Goal: Answer question/provide support: Share knowledge or assist other users

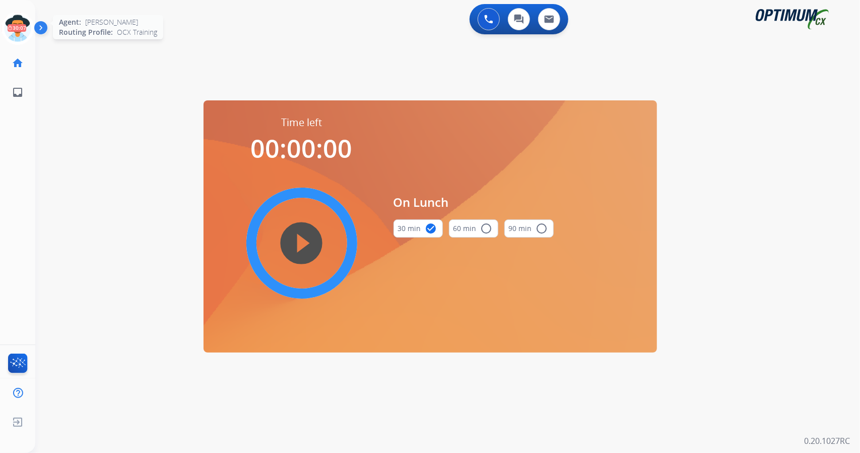
scroll to position [0, 3]
click at [13, 38] on icon at bounding box center [15, 28] width 33 height 33
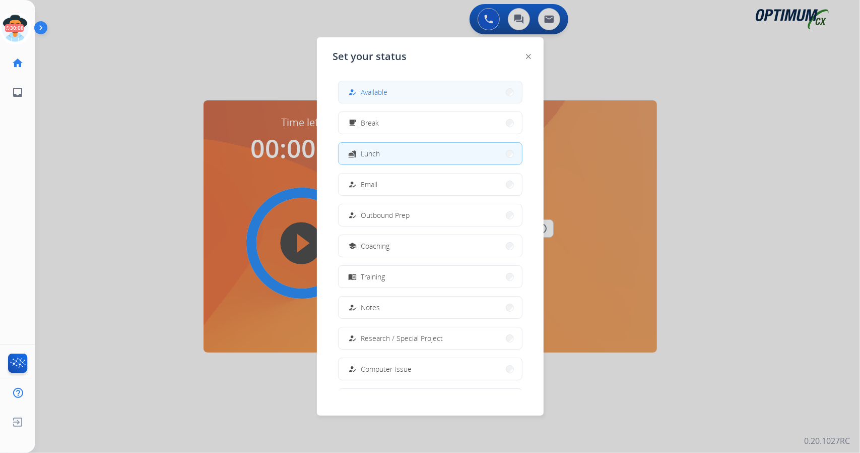
click at [381, 99] on button "how_to_reg Available" at bounding box center [430, 92] width 183 height 22
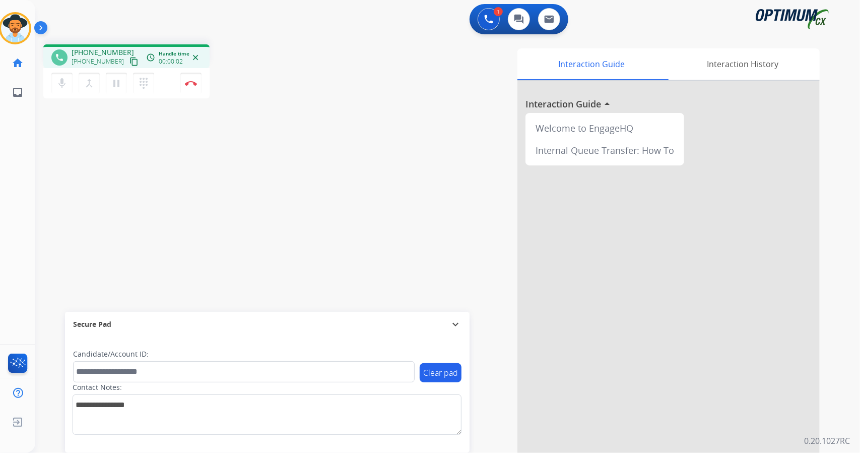
drag, startPoint x: 381, startPoint y: 99, endPoint x: 244, endPoint y: 163, distance: 151.5
click at [244, 163] on div "phone [PHONE_NUMBER] [PHONE_NUMBER] content_copy access_time Call metrics Queue…" at bounding box center [435, 246] width 801 height 420
click at [192, 82] on img at bounding box center [191, 83] width 12 height 5
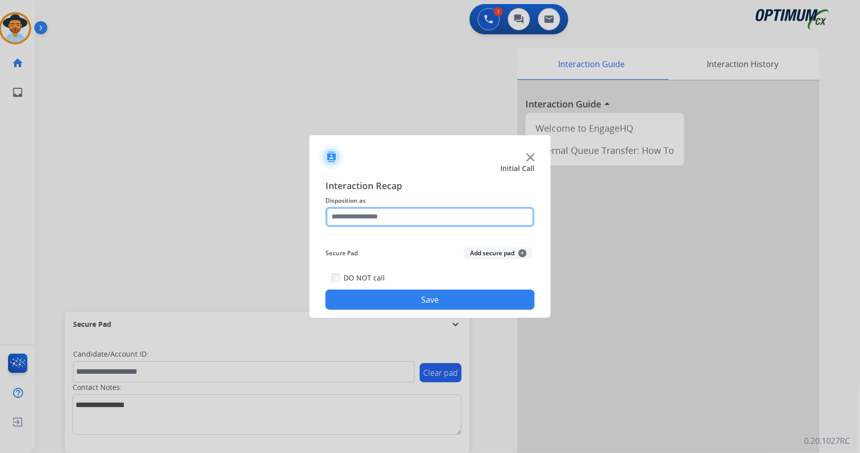
click at [391, 217] on input "text" at bounding box center [430, 217] width 209 height 20
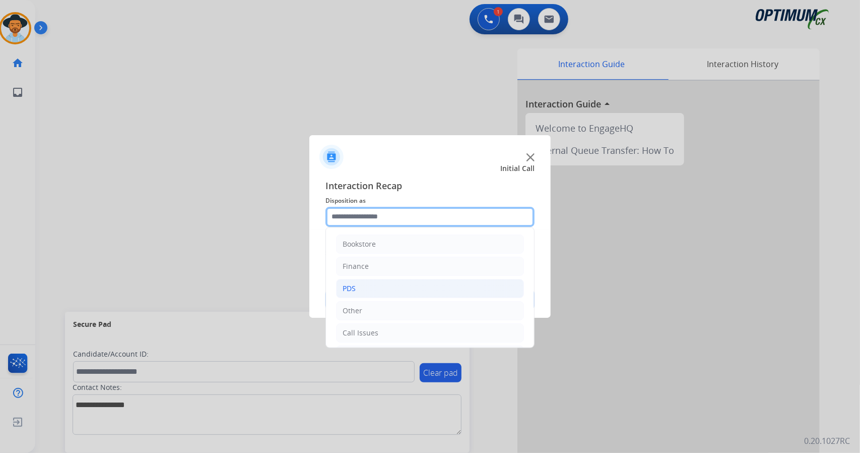
scroll to position [66, 0]
click at [375, 284] on div "Initial Application" at bounding box center [372, 289] width 59 height 10
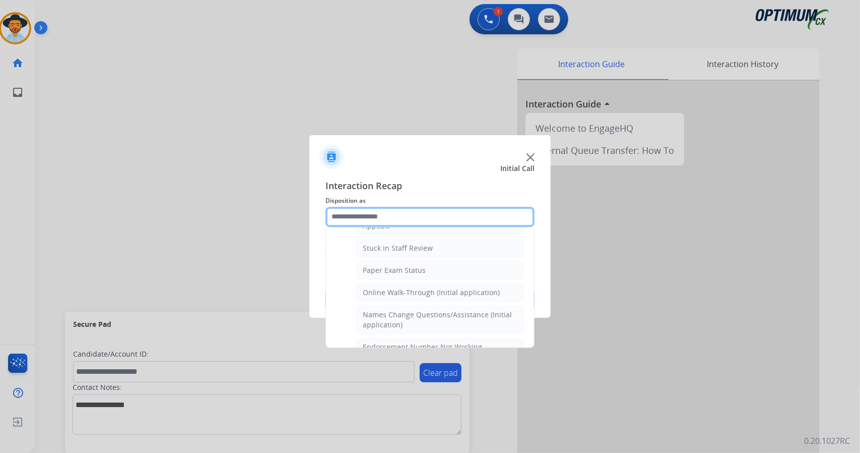
scroll to position [174, 0]
click at [375, 282] on li "Online Walk-Through (Initial application)" at bounding box center [440, 291] width 168 height 19
type input "**********"
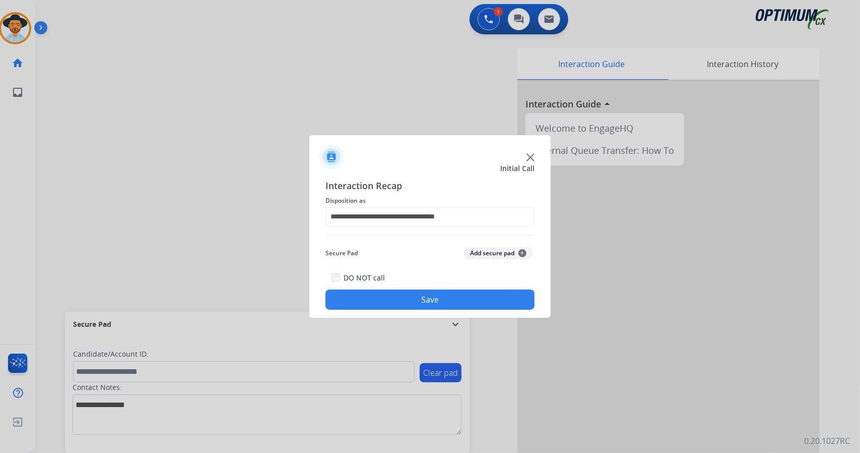
click at [383, 296] on button "Save" at bounding box center [430, 299] width 209 height 20
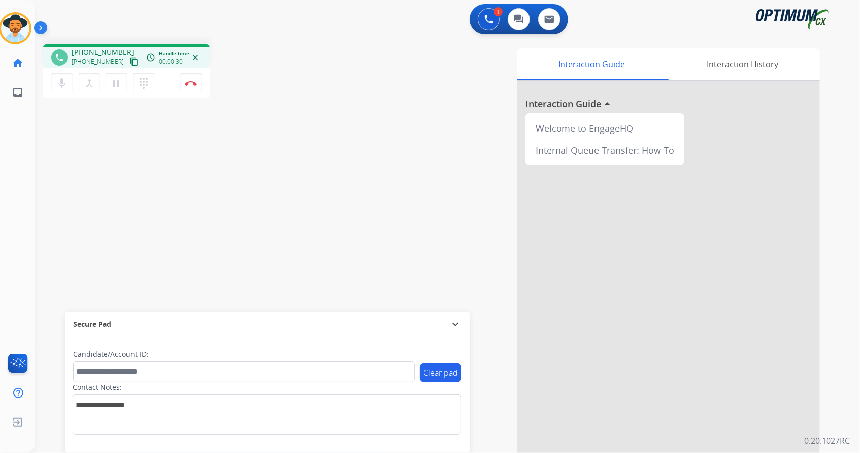
click at [356, 132] on div "Interaction Guide Interaction History Interaction Guide arrow_drop_up Welcome t…" at bounding box center [570, 252] width 499 height 408
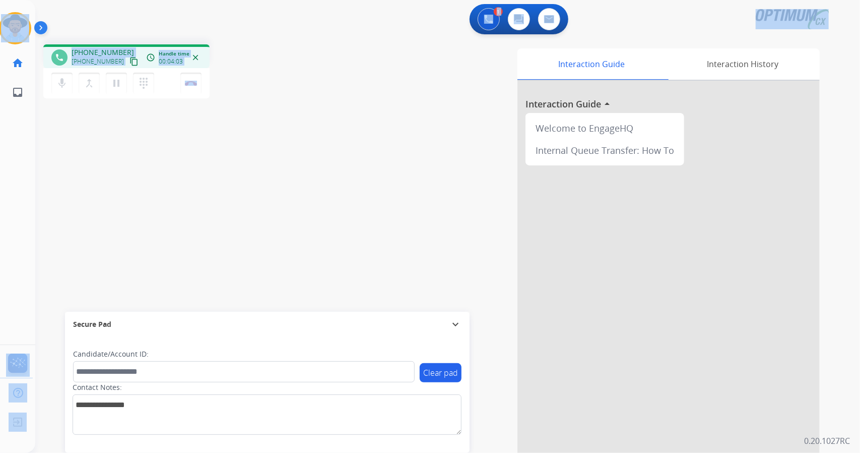
drag, startPoint x: 237, startPoint y: 75, endPoint x: 0, endPoint y: 2, distance: 247.9
click at [0, 2] on div "Outbound call Quit Outbound call Quit Schedule interaction + Add to my list Cus…" at bounding box center [430, 226] width 860 height 453
click at [98, 12] on div "1 Voice Interactions 0 Chat Interactions 0 Email Interactions" at bounding box center [441, 20] width 789 height 32
drag, startPoint x: 0, startPoint y: 1, endPoint x: 359, endPoint y: 157, distance: 391.6
click at [359, 157] on div "Outbound call Quit Outbound call Quit Schedule interaction + Add to my list Cus…" at bounding box center [430, 226] width 860 height 453
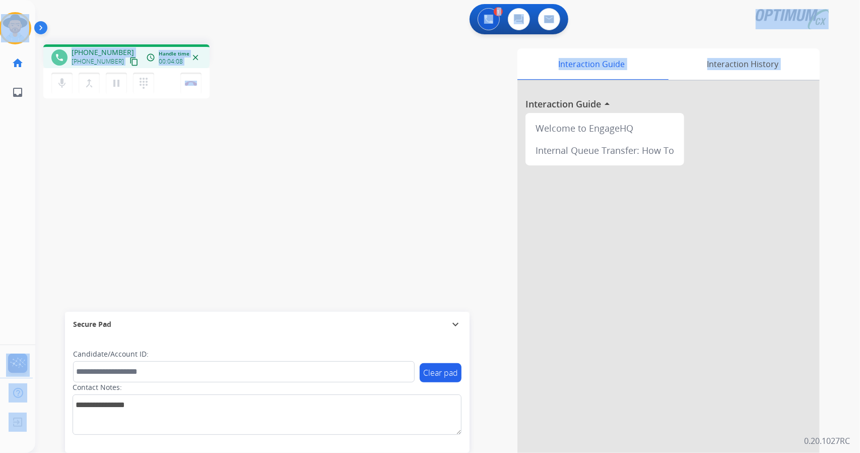
click at [270, 95] on div "phone [PHONE_NUMBER] [PHONE_NUMBER] content_copy access_time Call metrics Queue…" at bounding box center [180, 72] width 274 height 57
drag, startPoint x: 2, startPoint y: 4, endPoint x: 358, endPoint y: 99, distance: 368.9
click at [358, 99] on div "Outbound call Quit Outbound call Quit Schedule interaction + Add to my list Cus…" at bounding box center [430, 226] width 860 height 453
click at [198, 88] on button "Disconnect" at bounding box center [190, 83] width 21 height 21
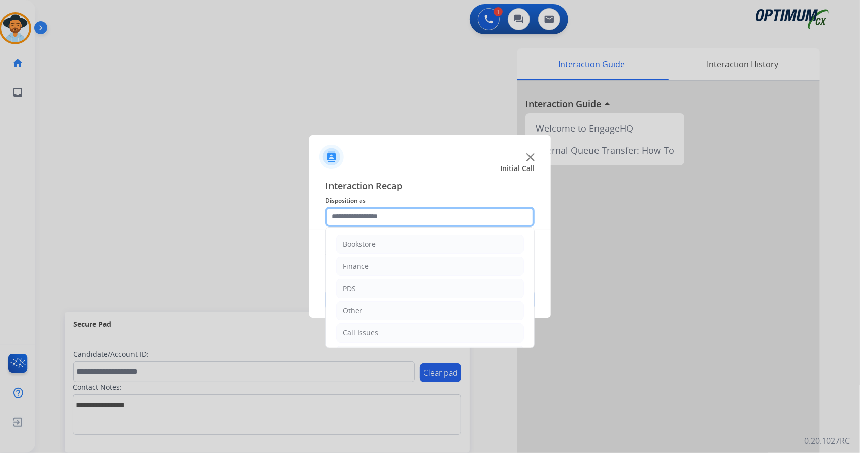
click at [379, 221] on input "text" at bounding box center [430, 217] width 209 height 20
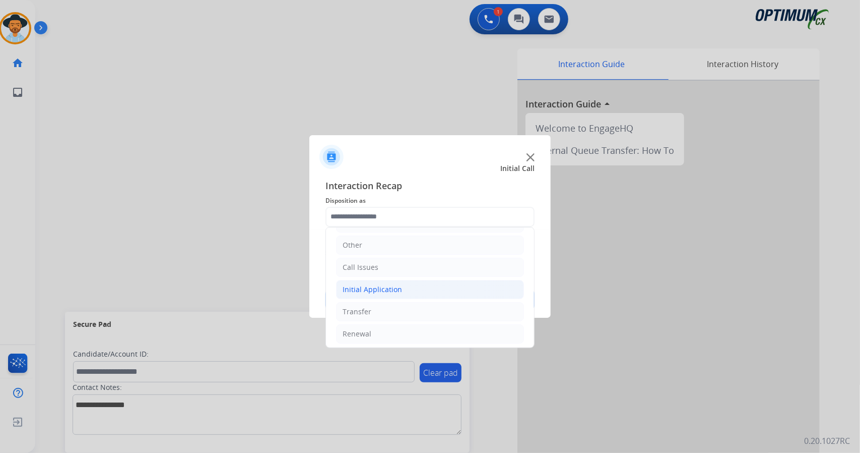
click at [380, 289] on div "Initial Application" at bounding box center [372, 289] width 59 height 10
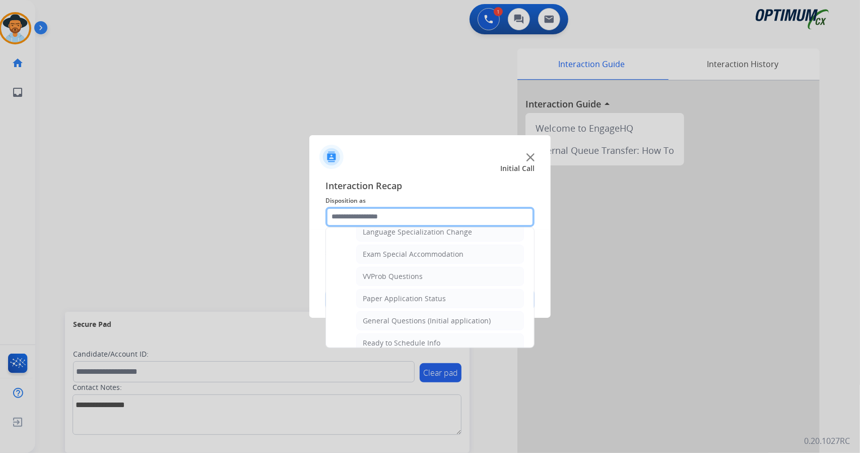
scroll to position [529, 0]
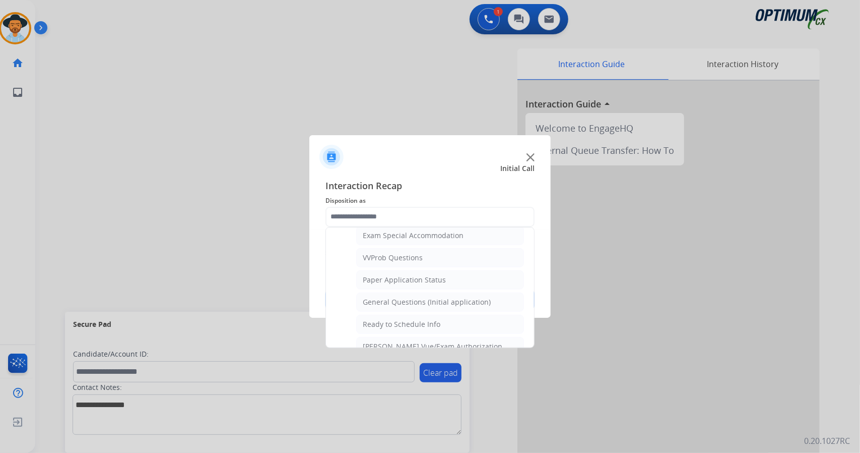
click at [380, 297] on div "General Questions (Initial application)" at bounding box center [427, 302] width 128 height 10
type input "**********"
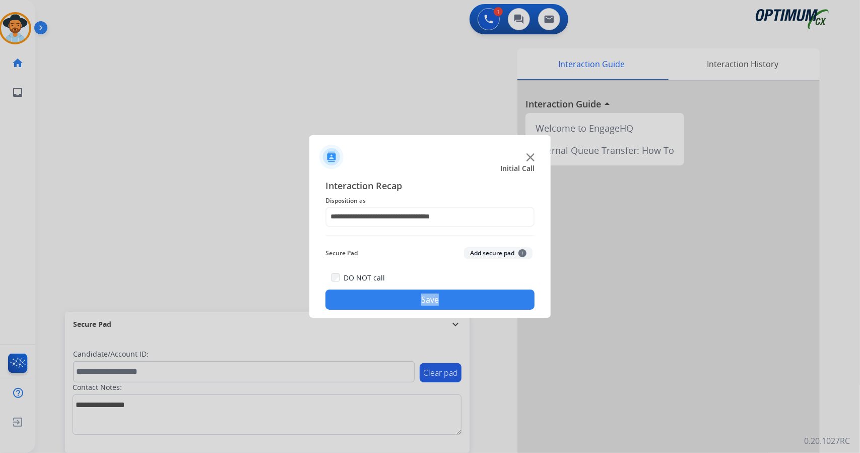
drag, startPoint x: 380, startPoint y: 289, endPoint x: 381, endPoint y: 294, distance: 5.3
click at [381, 294] on div "DO NOT call Save" at bounding box center [430, 290] width 209 height 38
click at [381, 294] on button "Save" at bounding box center [430, 299] width 209 height 20
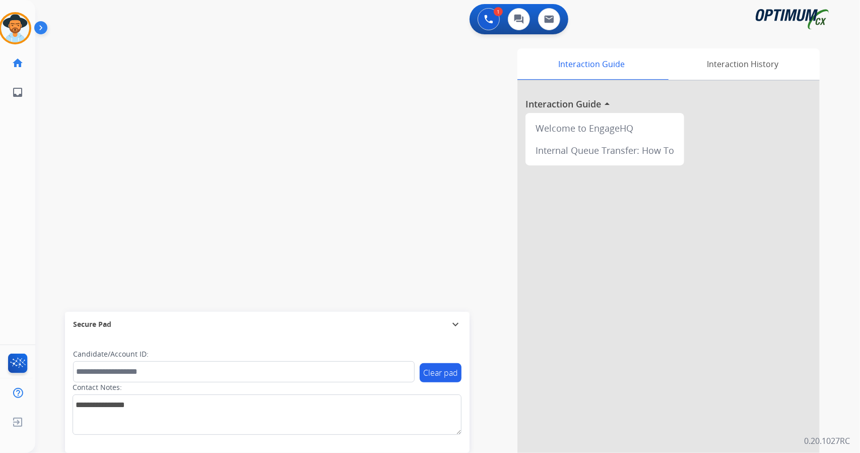
click at [501, 424] on div "Interaction Guide Interaction History Interaction Guide arrow_drop_up Welcome t…" at bounding box center [570, 252] width 499 height 408
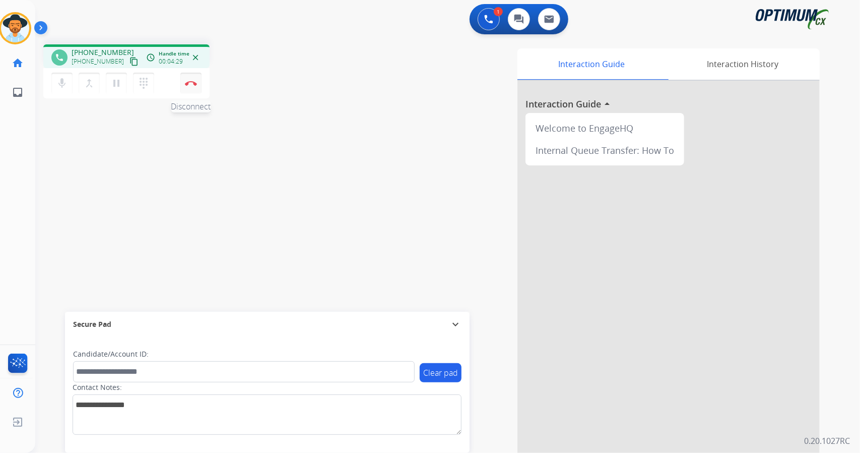
click at [193, 81] on img at bounding box center [191, 83] width 12 height 5
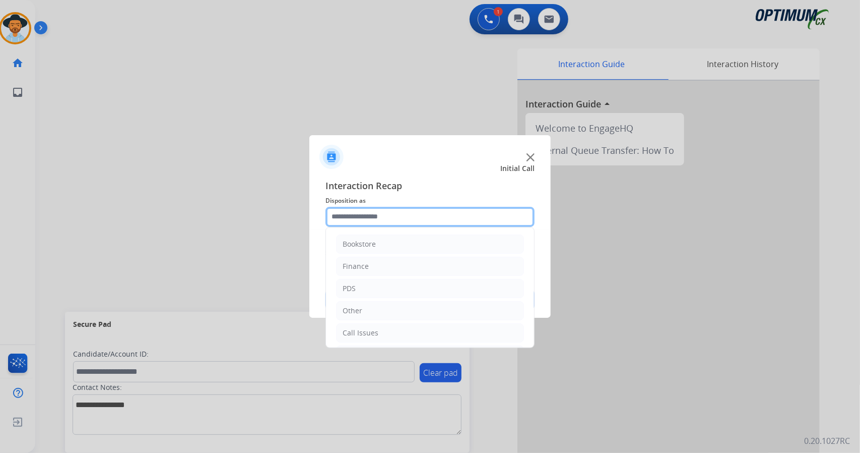
click at [409, 210] on input "text" at bounding box center [430, 217] width 209 height 20
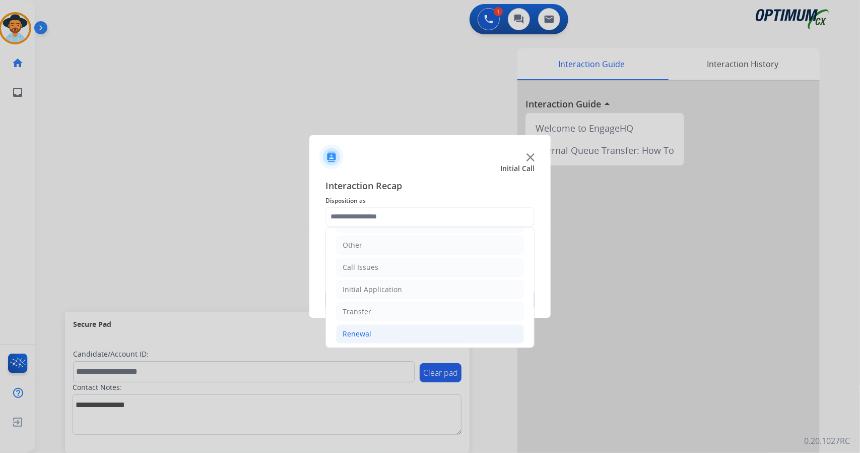
click at [413, 327] on li "Renewal" at bounding box center [430, 333] width 188 height 19
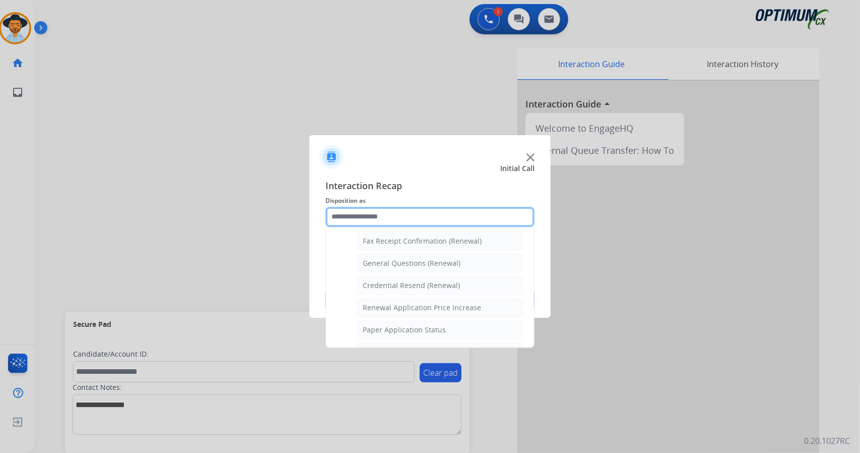
scroll to position [381, 0]
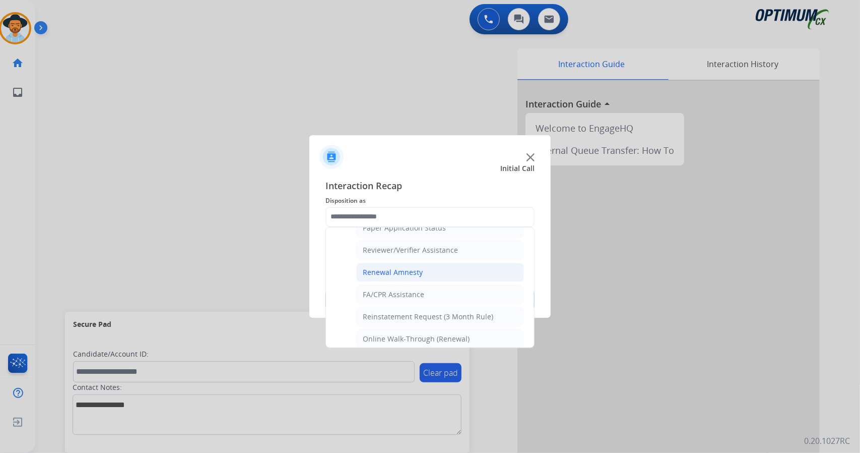
click at [443, 271] on li "Renewal Amnesty" at bounding box center [440, 272] width 168 height 19
type input "**********"
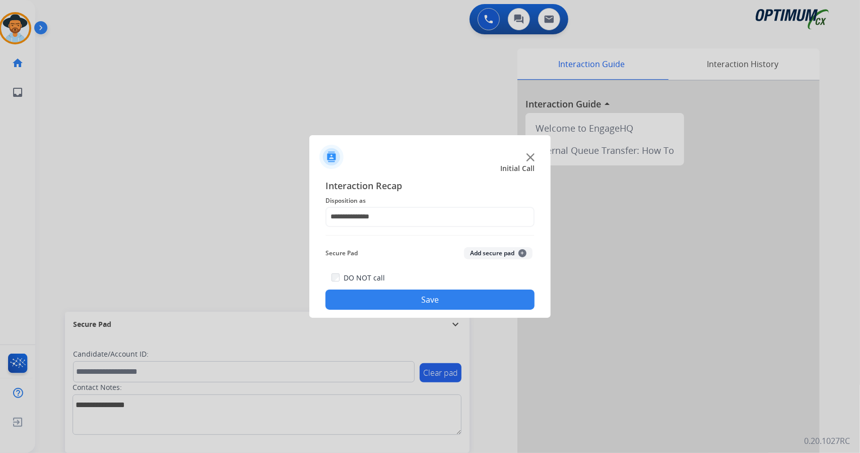
click at [435, 295] on button "Save" at bounding box center [430, 299] width 209 height 20
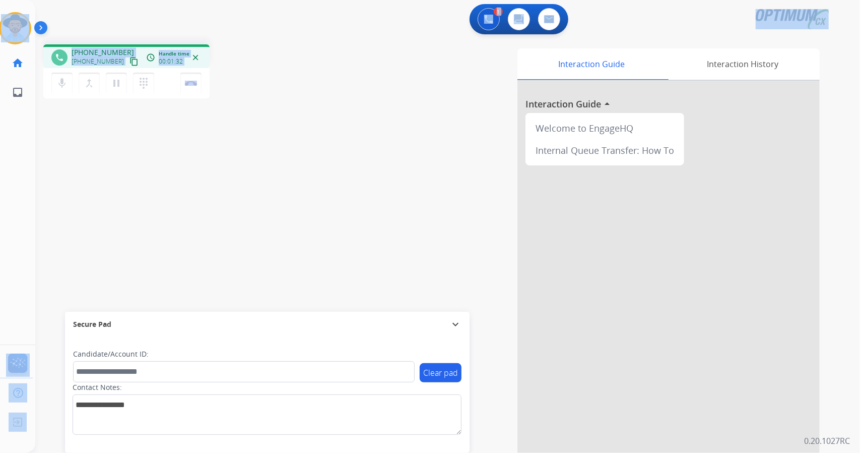
drag, startPoint x: 220, startPoint y: 82, endPoint x: 0, endPoint y: -9, distance: 237.7
click at [0, 0] on html "Outbound call Quit Outbound call Quit Schedule interaction + Add to my list Cus…" at bounding box center [430, 226] width 860 height 453
click at [71, 9] on div "1 Voice Interactions 0 Chat Interactions 0 Email Interactions" at bounding box center [441, 20] width 789 height 32
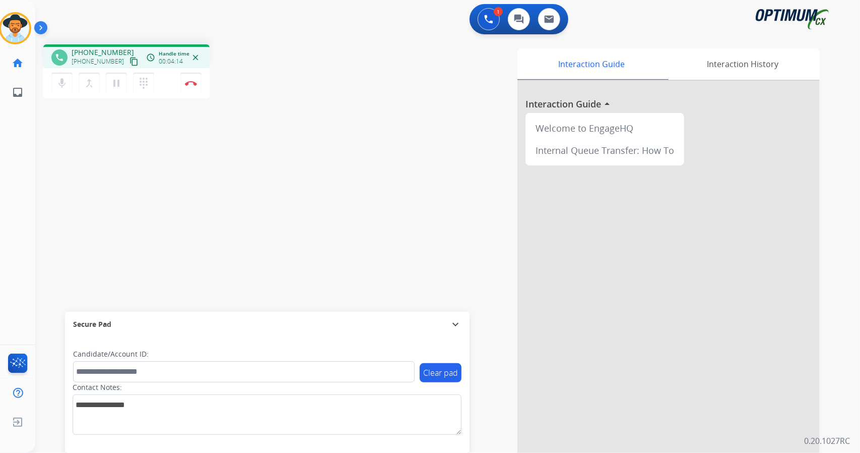
click at [278, 51] on div "phone [PHONE_NUMBER] [PHONE_NUMBER] content_copy access_time Call metrics Queue…" at bounding box center [180, 72] width 274 height 57
click at [194, 84] on img at bounding box center [191, 83] width 12 height 5
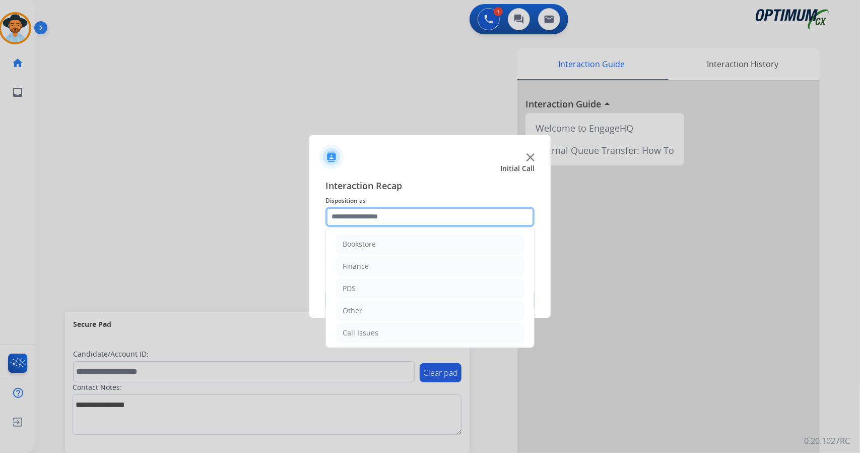
click at [378, 221] on input "text" at bounding box center [430, 217] width 209 height 20
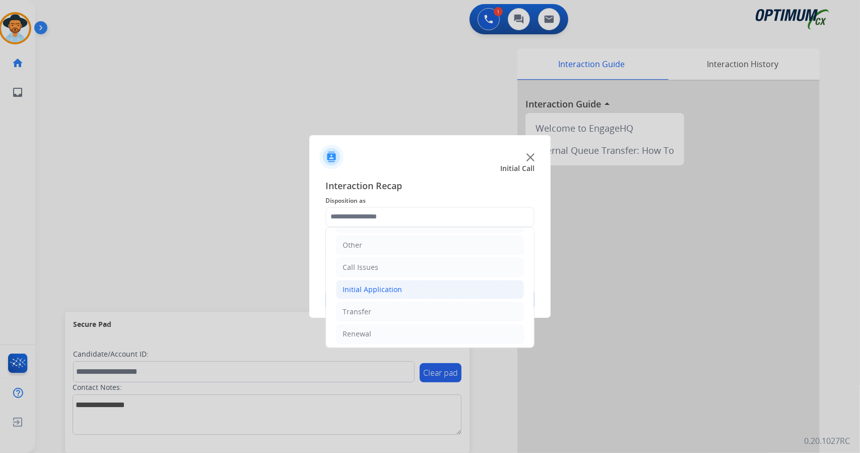
click at [397, 284] on div "Initial Application" at bounding box center [372, 289] width 59 height 10
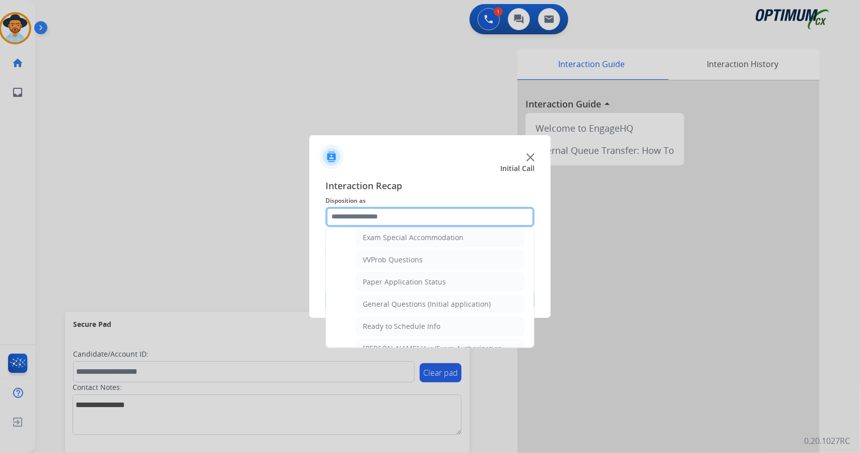
scroll to position [532, 0]
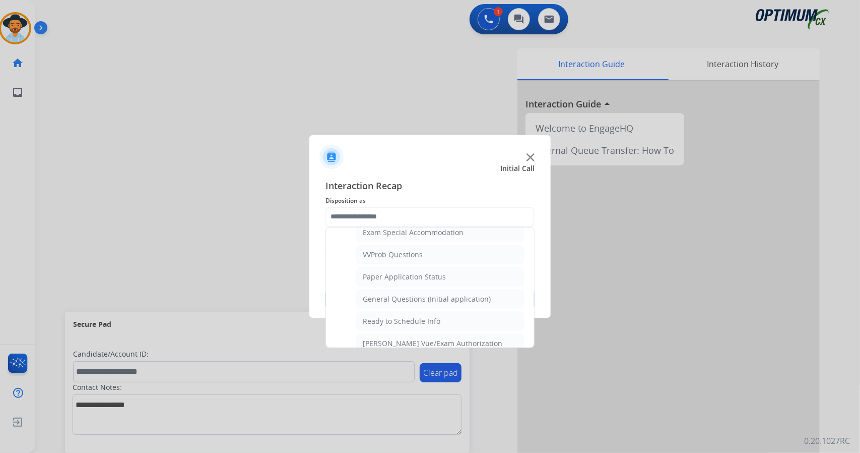
click at [397, 289] on li "General Questions (Initial application)" at bounding box center [440, 298] width 168 height 19
type input "**********"
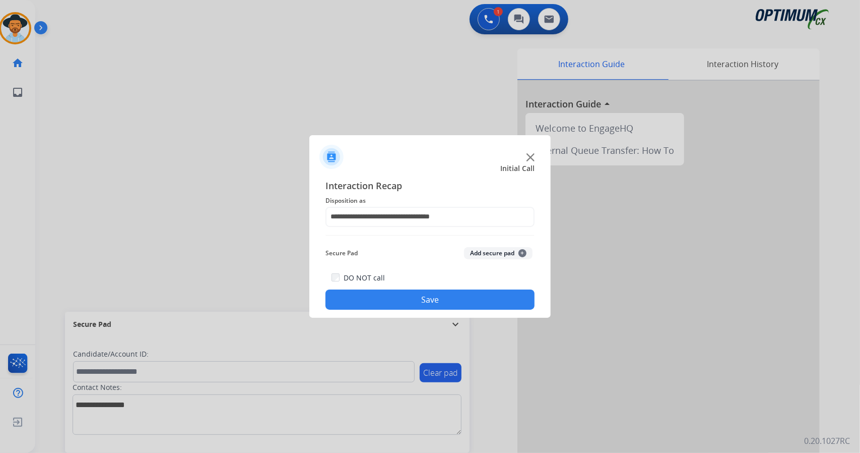
click at [417, 297] on button "Save" at bounding box center [430, 299] width 209 height 20
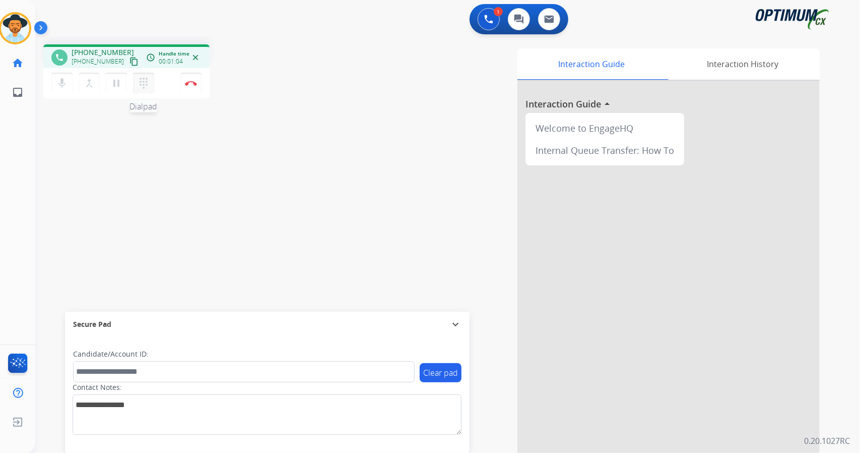
click at [139, 77] on mat-icon "dialpad" at bounding box center [144, 83] width 12 height 12
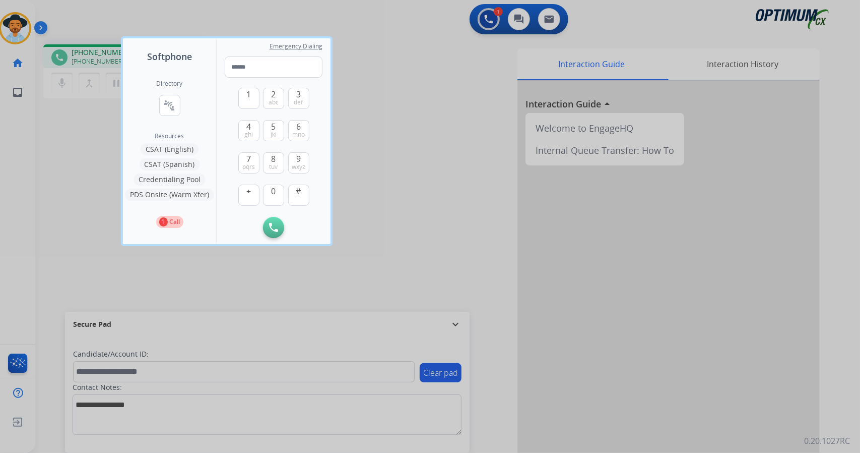
click at [191, 174] on button "Credentialing Pool" at bounding box center [170, 179] width 72 height 12
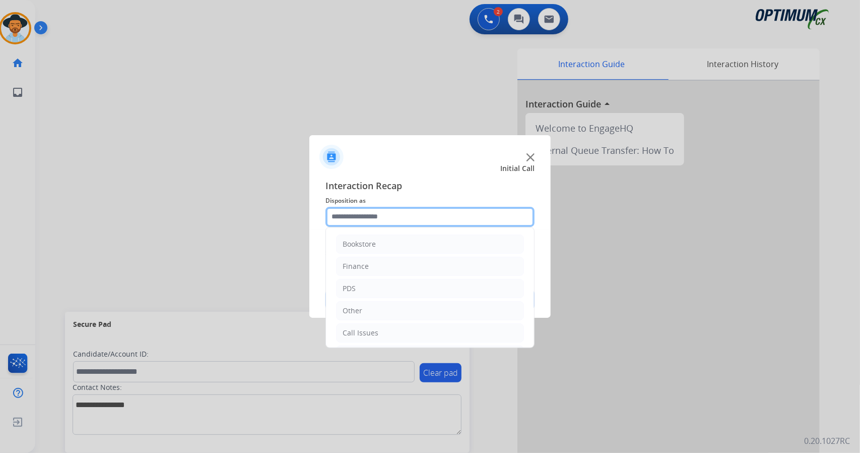
click at [398, 213] on input "text" at bounding box center [430, 217] width 209 height 20
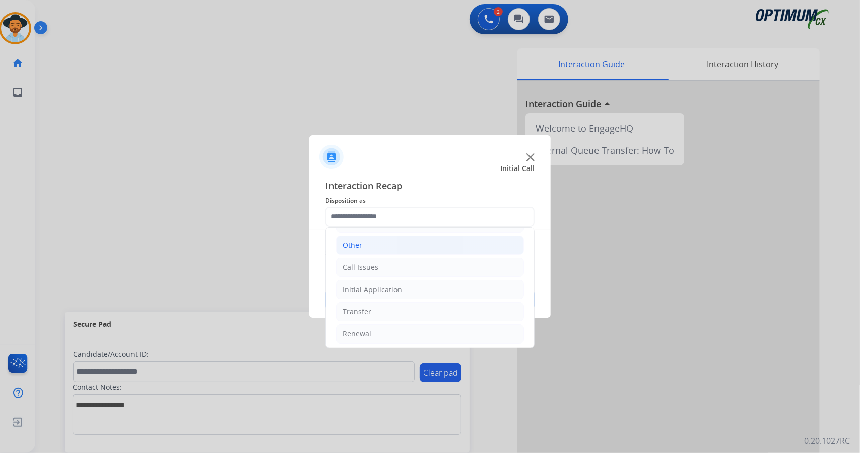
click at [385, 241] on li "Other" at bounding box center [430, 244] width 188 height 19
click at [390, 318] on li "Transfer" at bounding box center [430, 311] width 188 height 19
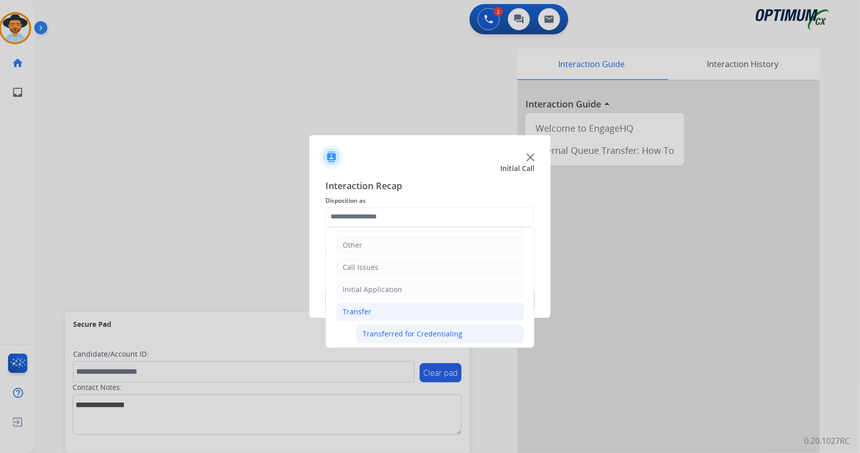
click at [395, 329] on div "Transferred for Credentialing" at bounding box center [413, 334] width 100 height 10
type input "**********"
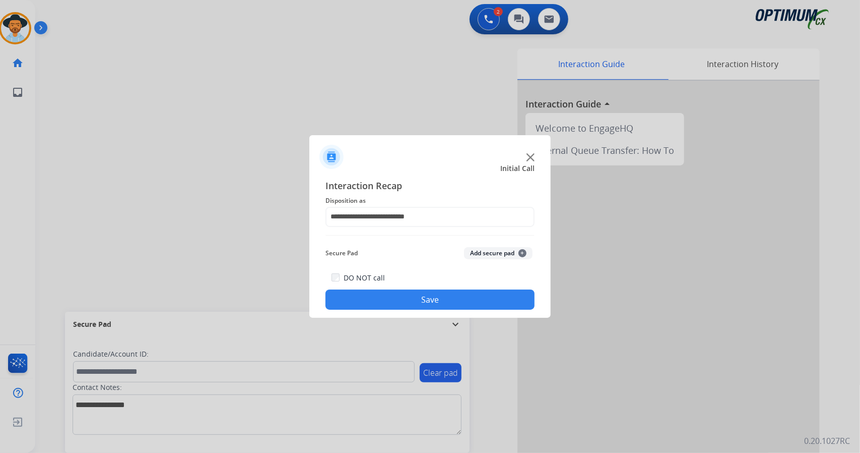
click at [410, 289] on div "DO NOT call Save" at bounding box center [430, 290] width 209 height 38
click at [407, 302] on button "Save" at bounding box center [430, 299] width 209 height 20
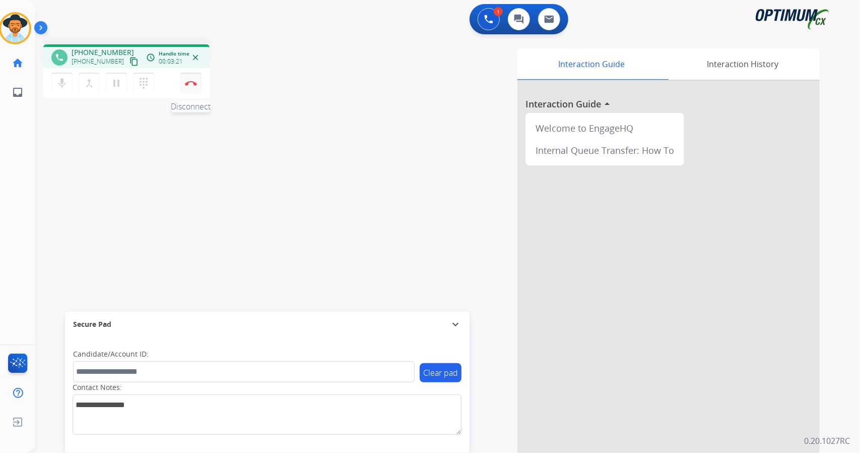
click at [187, 81] on img at bounding box center [191, 83] width 12 height 5
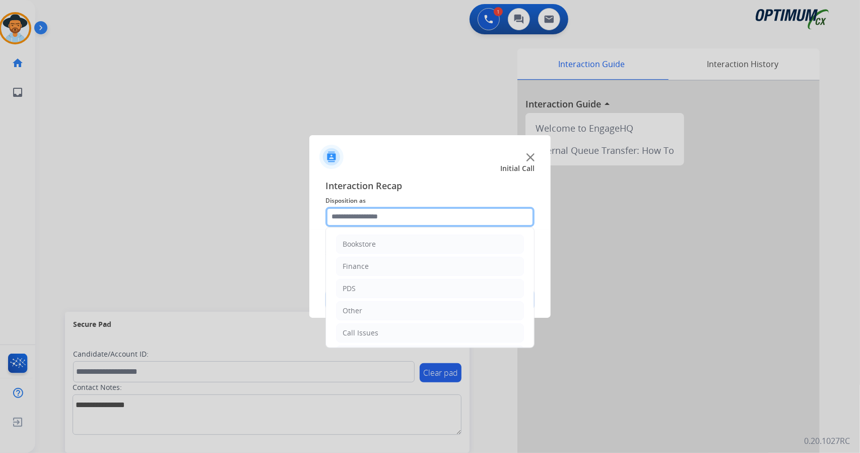
click at [399, 219] on input "text" at bounding box center [430, 217] width 209 height 20
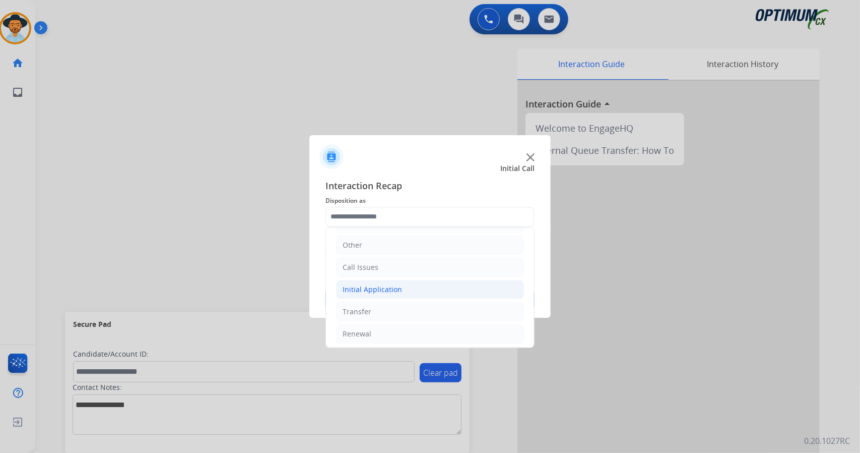
click at [384, 287] on div "Initial Application" at bounding box center [372, 289] width 59 height 10
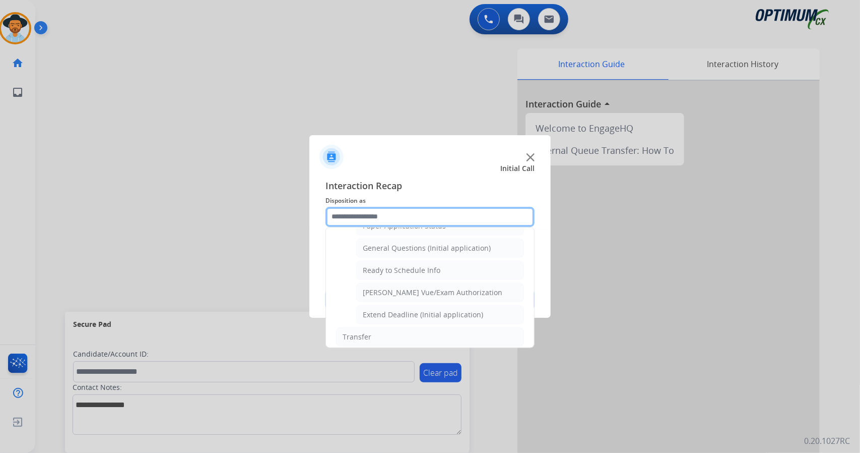
scroll to position [584, 0]
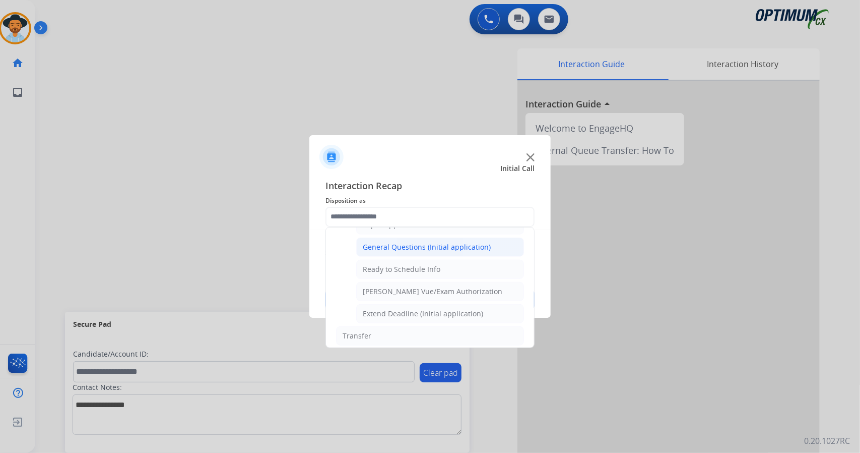
click at [431, 243] on li "General Questions (Initial application)" at bounding box center [440, 246] width 168 height 19
type input "**********"
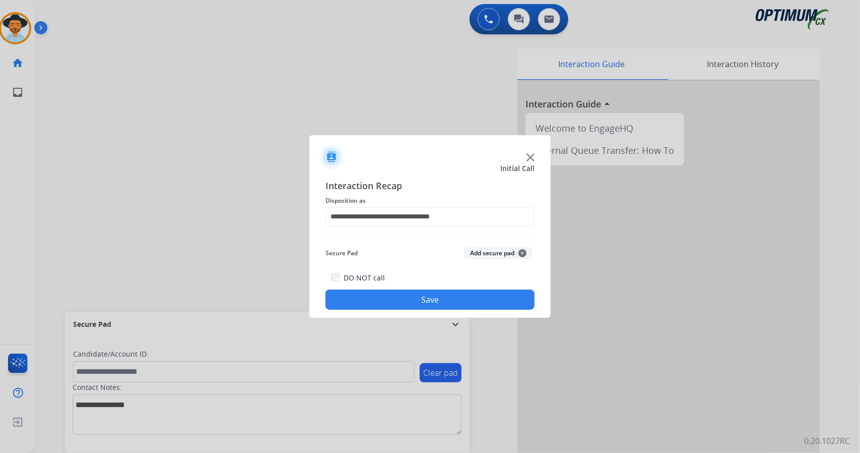
click at [438, 300] on button "Save" at bounding box center [430, 299] width 209 height 20
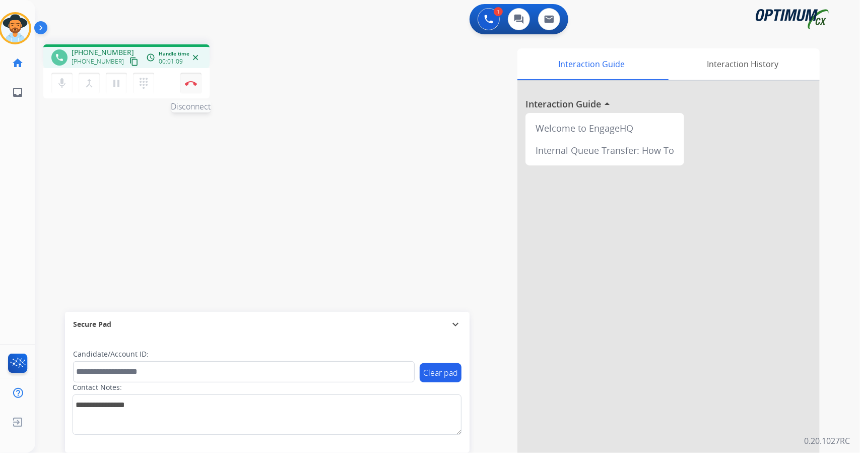
click at [185, 85] on img at bounding box center [191, 83] width 12 height 5
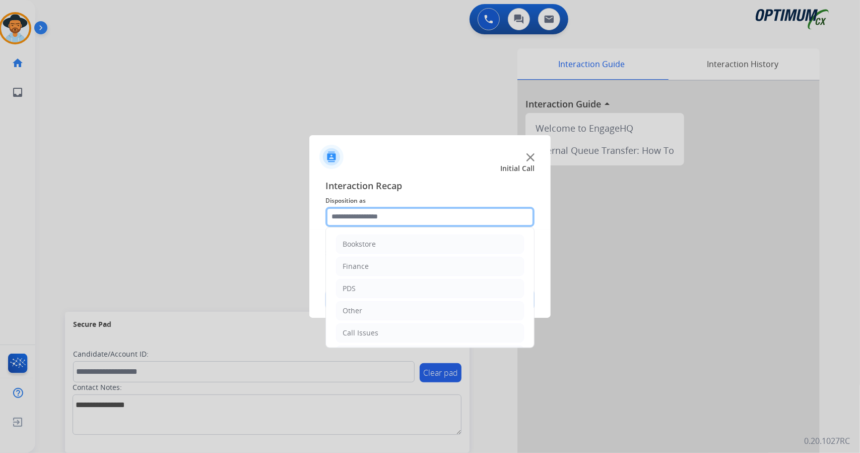
click at [354, 208] on input "text" at bounding box center [430, 217] width 209 height 20
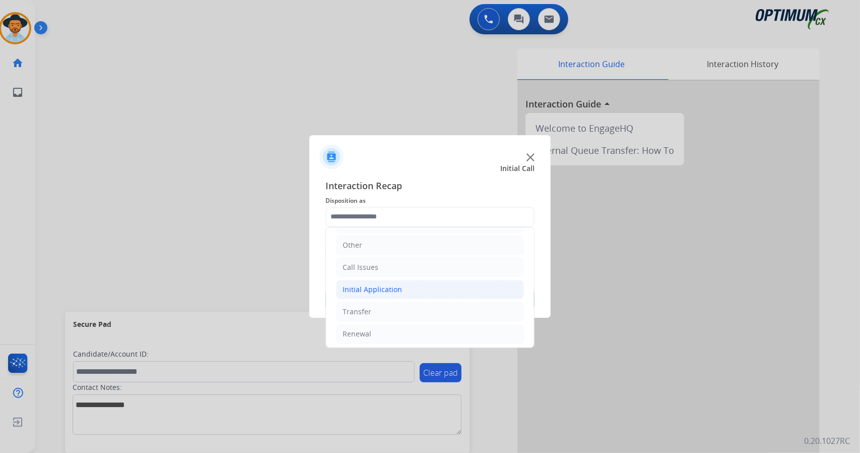
click at [395, 296] on li "Initial Application" at bounding box center [430, 289] width 188 height 19
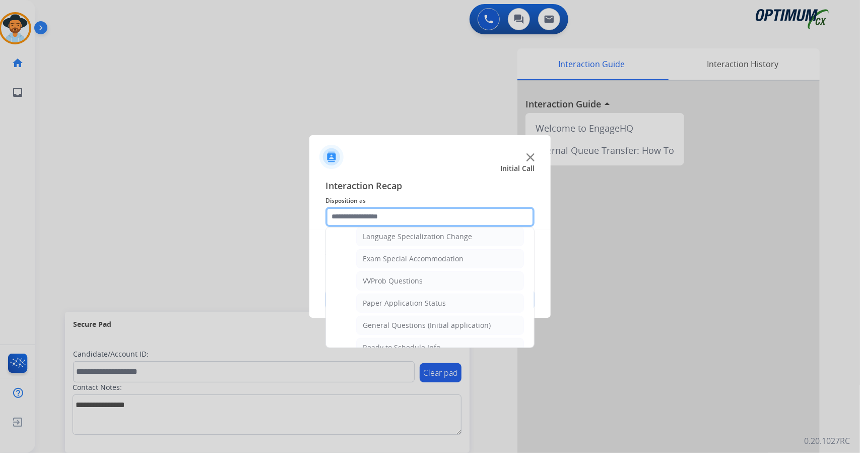
scroll to position [507, 0]
click at [408, 319] on div "General Questions (Initial application)" at bounding box center [427, 324] width 128 height 10
type input "**********"
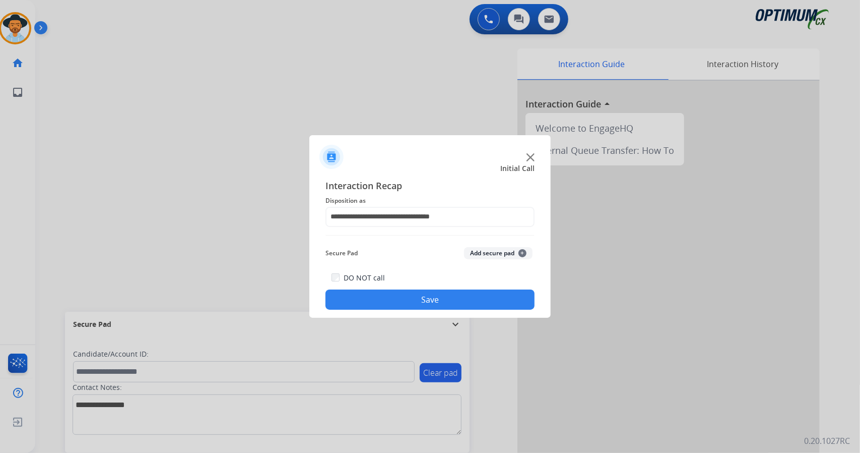
click at [401, 303] on button "Save" at bounding box center [430, 299] width 209 height 20
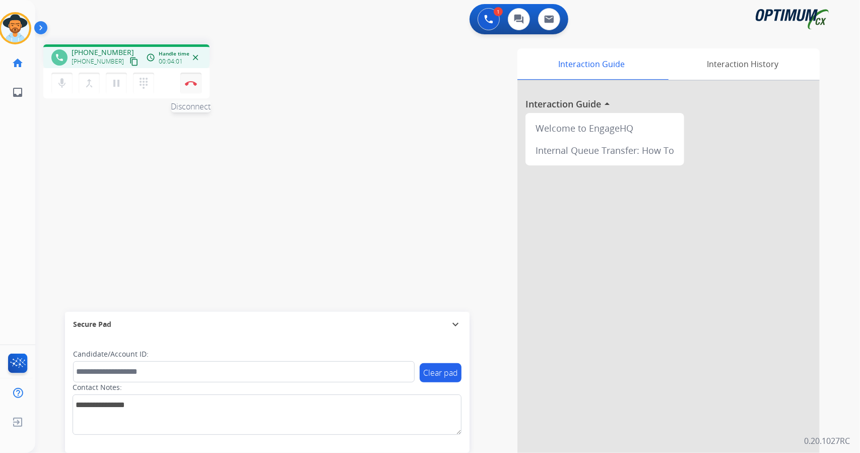
click at [190, 87] on button "Disconnect" at bounding box center [190, 83] width 21 height 21
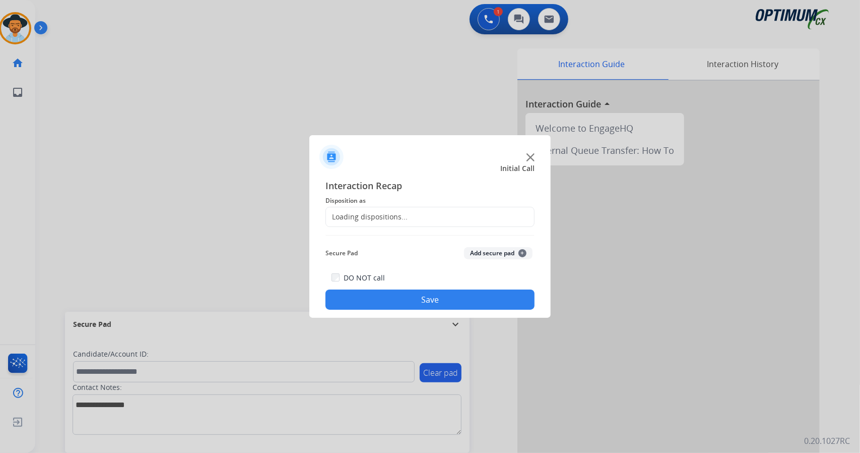
click at [438, 213] on div "Loading dispositions..." at bounding box center [430, 217] width 209 height 20
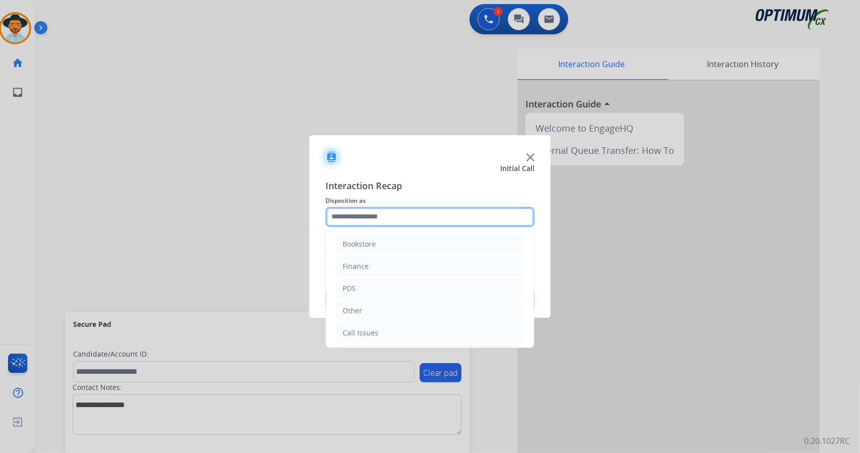
click at [432, 219] on input "text" at bounding box center [430, 217] width 209 height 20
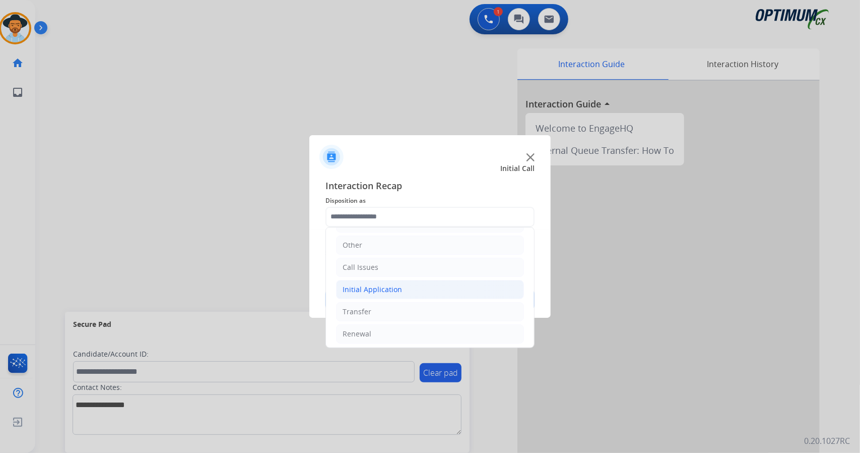
click at [415, 286] on li "Initial Application" at bounding box center [430, 289] width 188 height 19
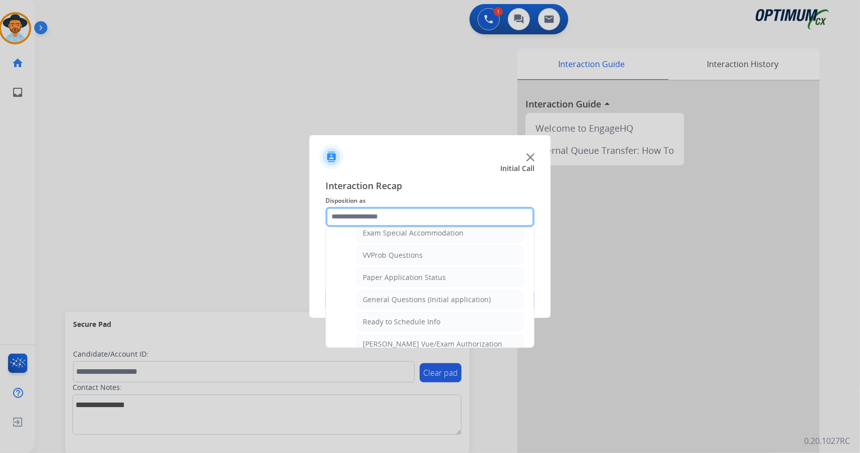
scroll to position [534, 0]
click at [415, 291] on div "General Questions (Initial application)" at bounding box center [427, 296] width 128 height 10
type input "**********"
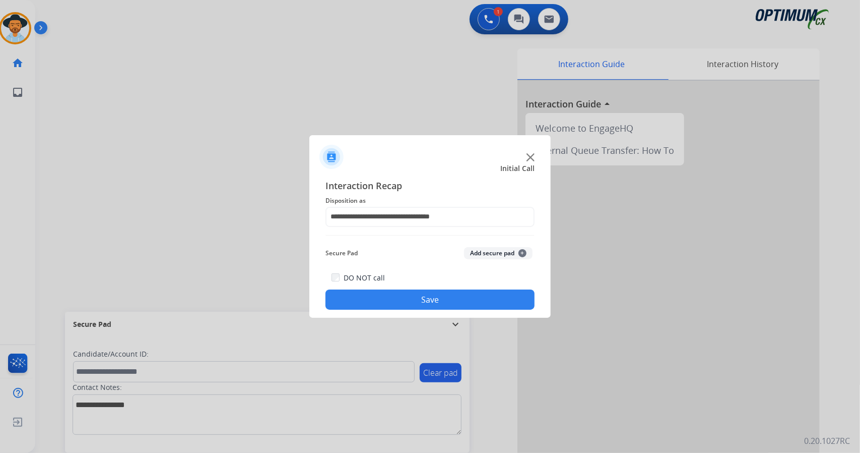
click at [416, 293] on button "Save" at bounding box center [430, 299] width 209 height 20
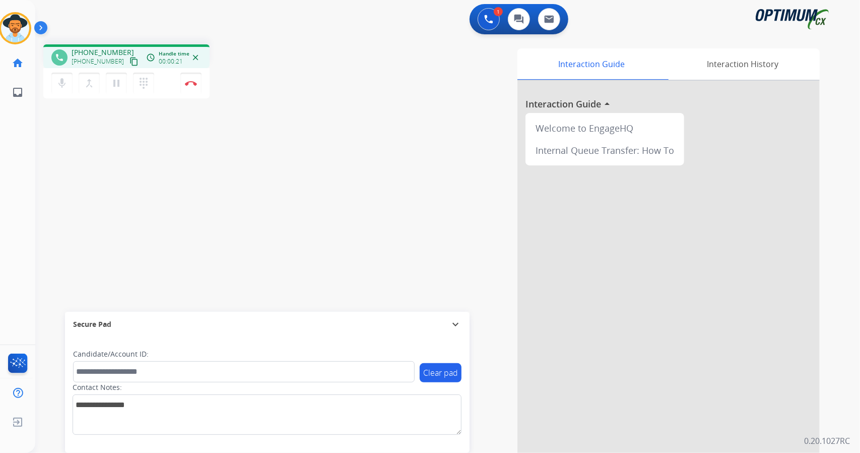
click at [501, 427] on div "Interaction Guide Interaction History Interaction Guide arrow_drop_up Welcome t…" at bounding box center [570, 252] width 499 height 408
click at [191, 88] on button "Disconnect" at bounding box center [190, 83] width 21 height 21
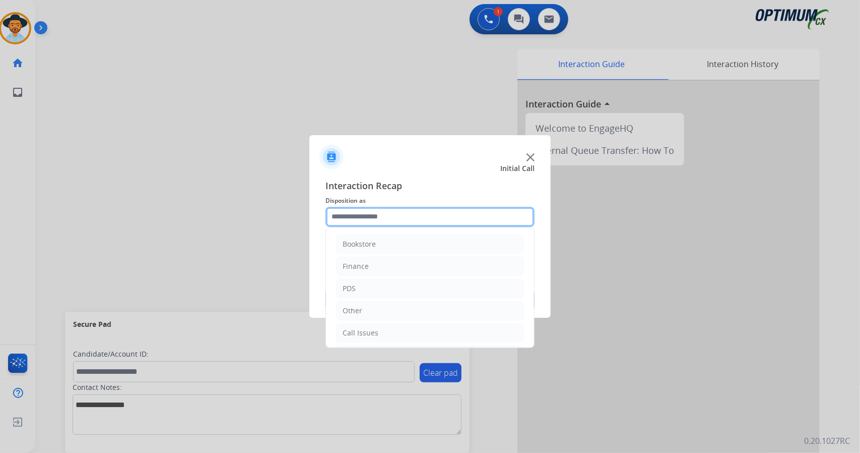
click at [420, 218] on input "text" at bounding box center [430, 217] width 209 height 20
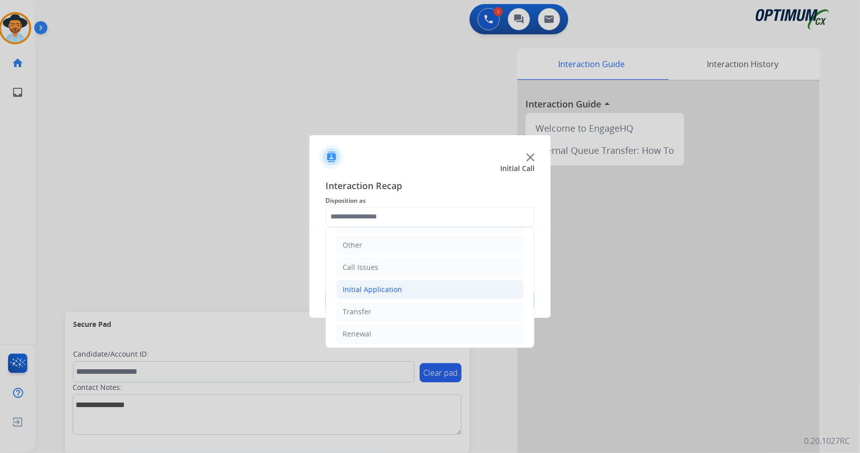
click at [415, 286] on li "Initial Application" at bounding box center [430, 289] width 188 height 19
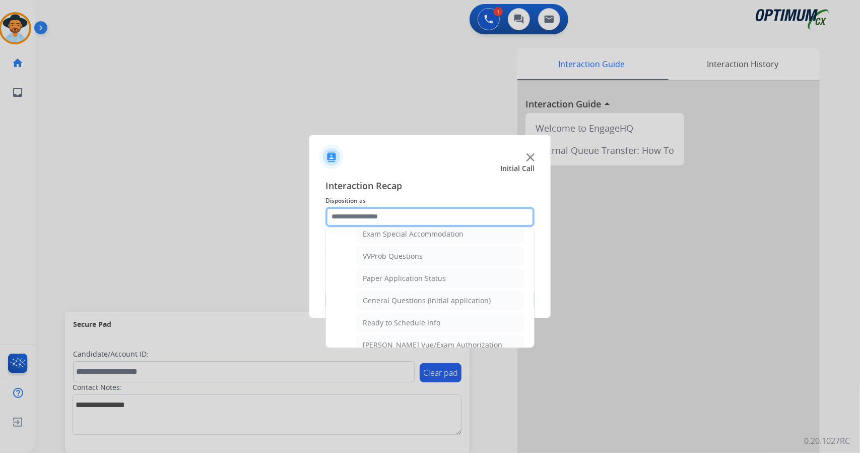
scroll to position [531, 0]
click at [415, 294] on div "General Questions (Initial application)" at bounding box center [427, 299] width 128 height 10
type input "**********"
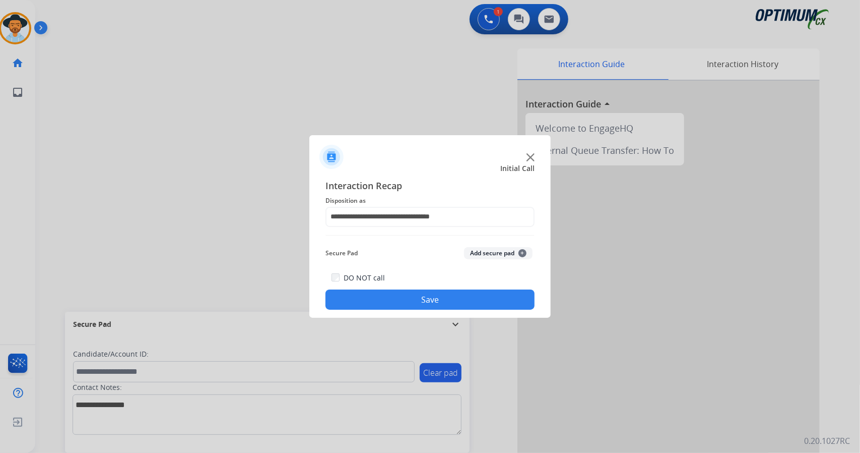
click at [418, 301] on button "Save" at bounding box center [430, 299] width 209 height 20
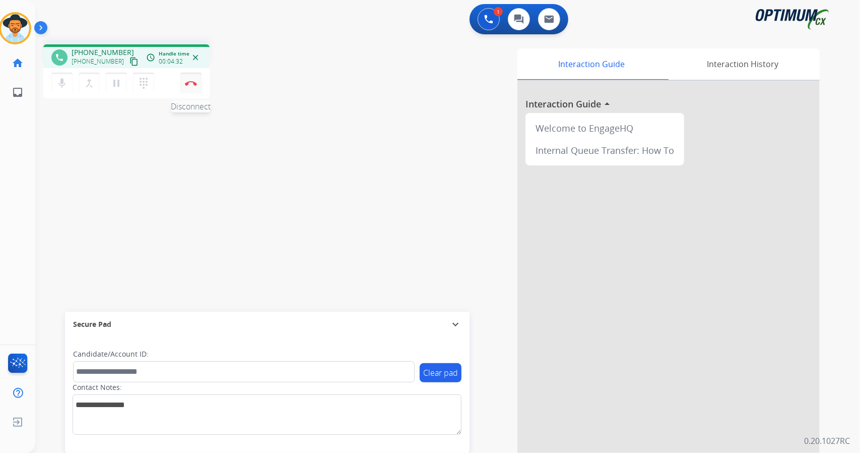
click at [196, 84] on img at bounding box center [191, 83] width 12 height 5
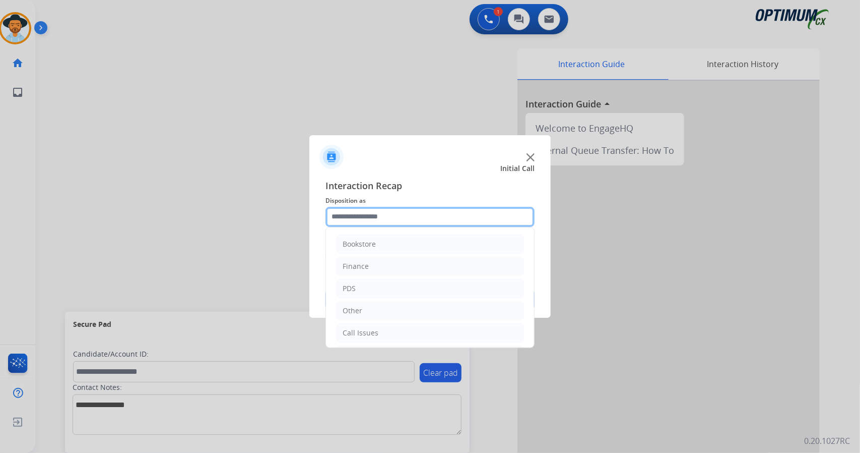
click at [384, 212] on input "text" at bounding box center [430, 217] width 209 height 20
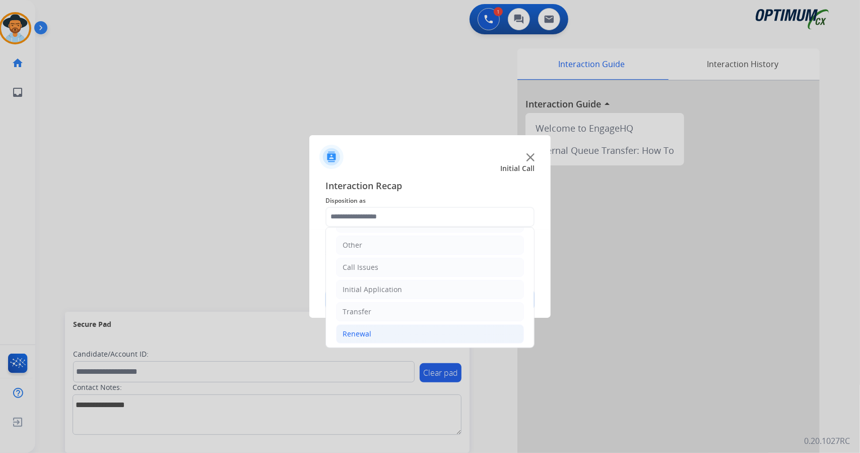
click at [420, 330] on li "Renewal" at bounding box center [430, 333] width 188 height 19
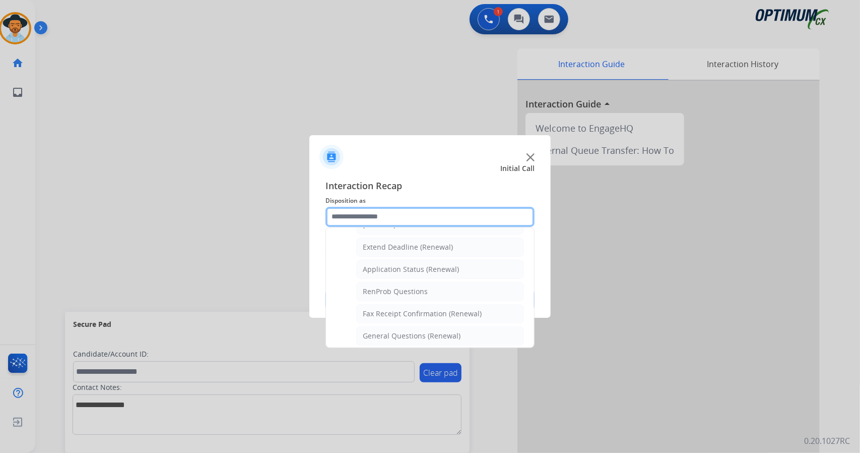
scroll to position [206, 0]
click at [420, 332] on div "General Questions (Renewal)" at bounding box center [412, 337] width 98 height 10
type input "**********"
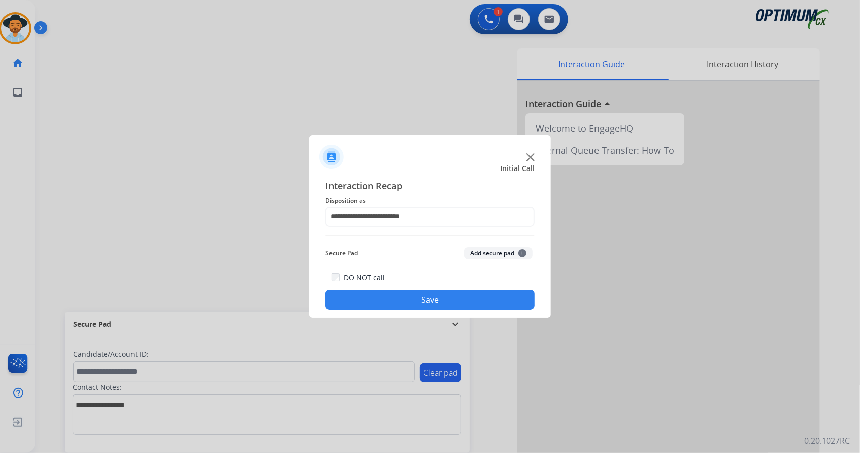
click at [422, 294] on button "Save" at bounding box center [430, 299] width 209 height 20
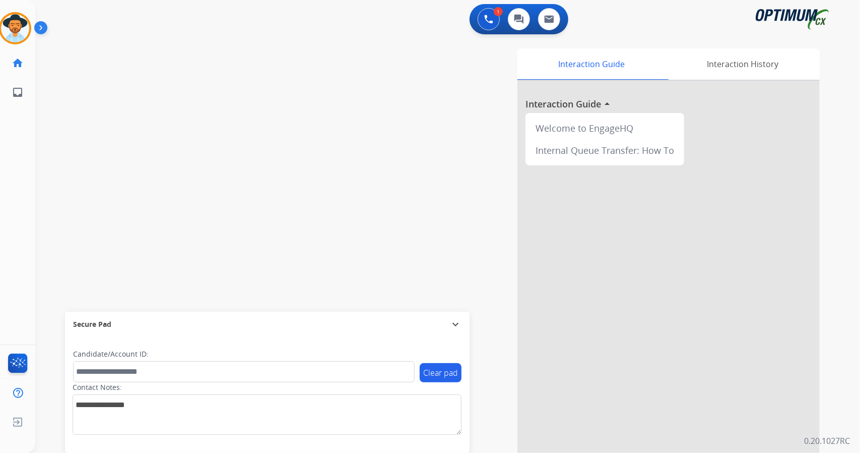
click at [422, 294] on div "Interaction Guide Interaction History Interaction Guide arrow_drop_up Welcome t…" at bounding box center [570, 252] width 499 height 408
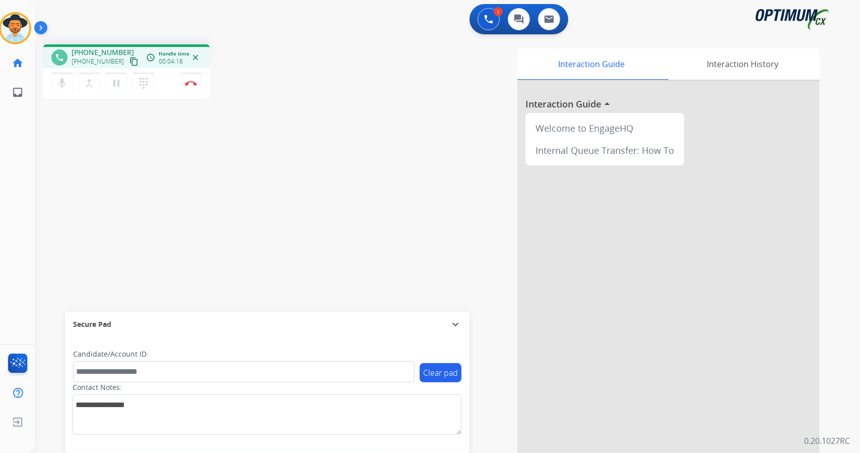
click at [130, 65] on mat-icon "content_copy" at bounding box center [134, 61] width 9 height 9
click at [187, 79] on button "Disconnect" at bounding box center [190, 83] width 21 height 21
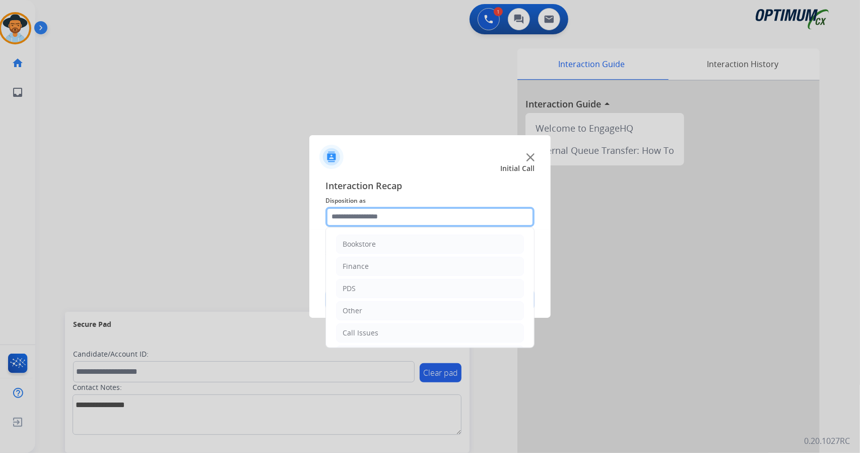
click at [365, 215] on input "text" at bounding box center [430, 217] width 209 height 20
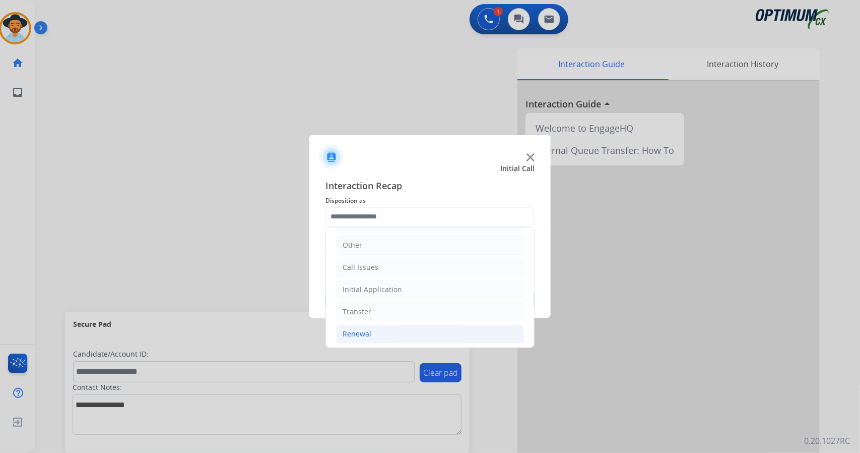
click at [380, 327] on li "Renewal" at bounding box center [430, 333] width 188 height 19
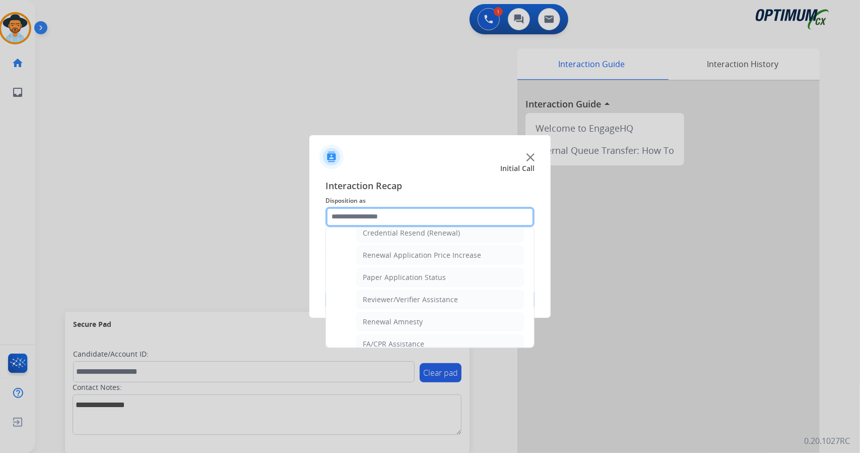
scroll to position [381, 0]
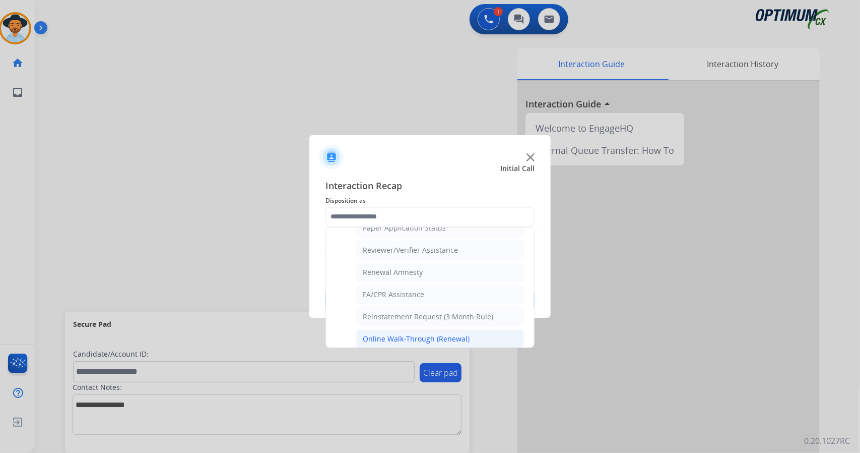
click at [415, 329] on li "Online Walk-Through (Renewal)" at bounding box center [440, 338] width 168 height 19
type input "**********"
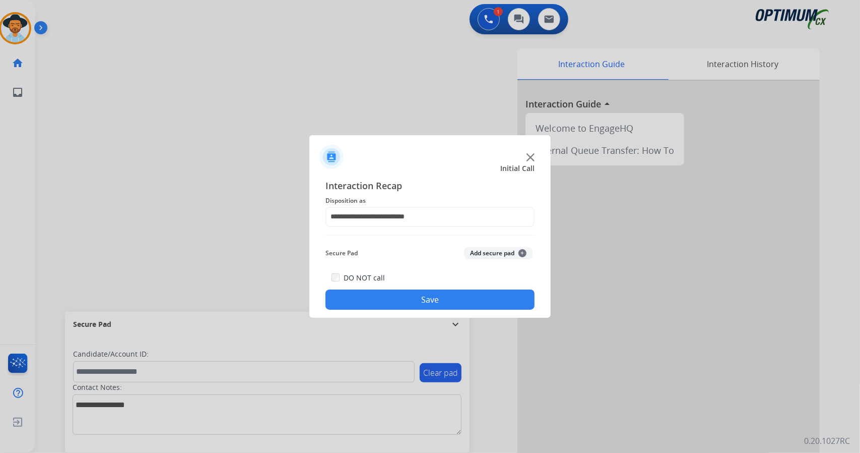
click at [466, 292] on button "Save" at bounding box center [430, 299] width 209 height 20
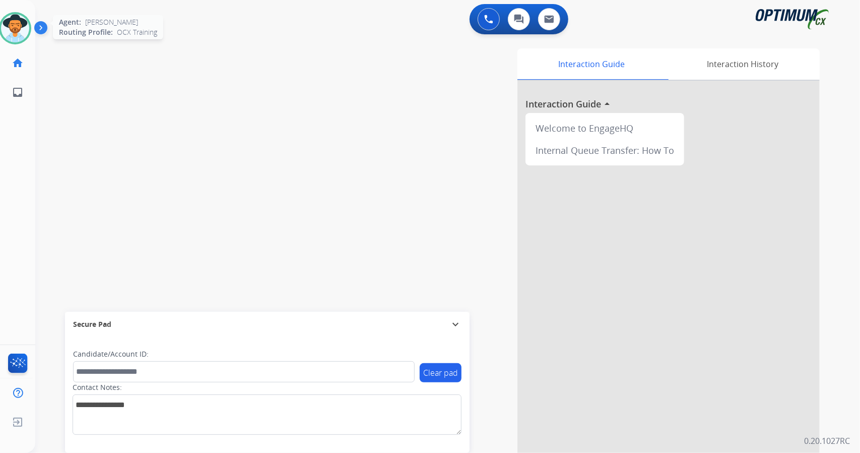
click at [3, 39] on div at bounding box center [15, 28] width 32 height 32
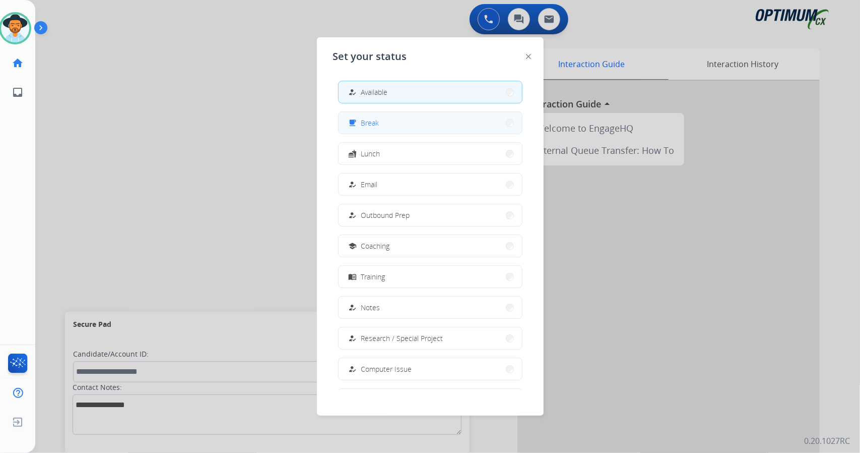
click at [424, 127] on button "free_breakfast Break" at bounding box center [430, 123] width 183 height 22
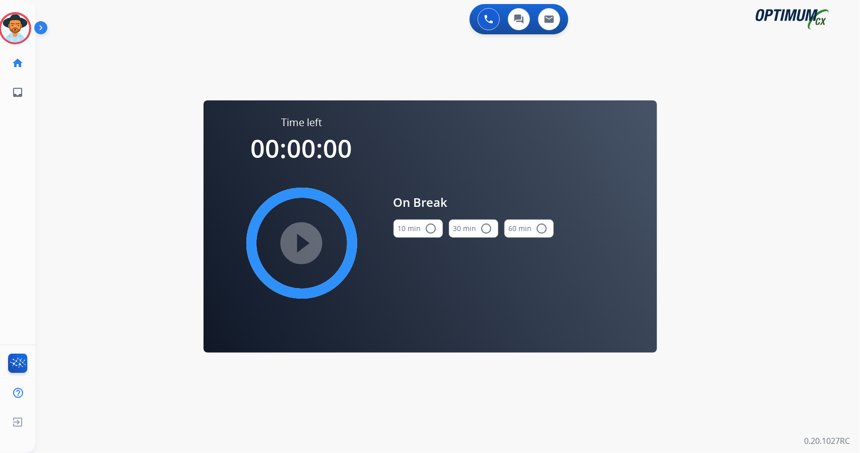
click at [827, 178] on div "0 Voice Interactions 0 Chat Interactions 0 Email Interactions swap_horiz Break …" at bounding box center [447, 226] width 825 height 453
click at [425, 225] on mat-icon "radio_button_unchecked" at bounding box center [431, 228] width 12 height 12
click at [296, 237] on mat-icon "play_circle_filled" at bounding box center [302, 243] width 12 height 12
click at [26, 39] on circle at bounding box center [15, 28] width 30 height 30
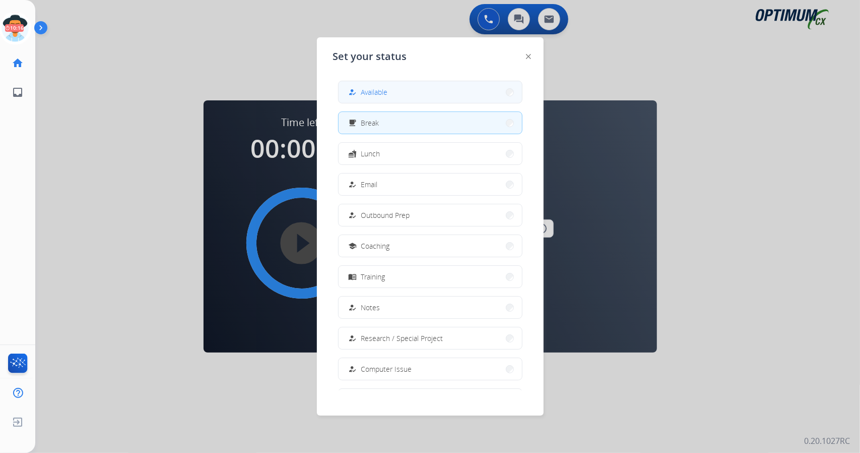
click at [371, 103] on div "how_to_reg Available" at bounding box center [430, 92] width 184 height 23
click at [367, 93] on span "Available" at bounding box center [374, 92] width 27 height 11
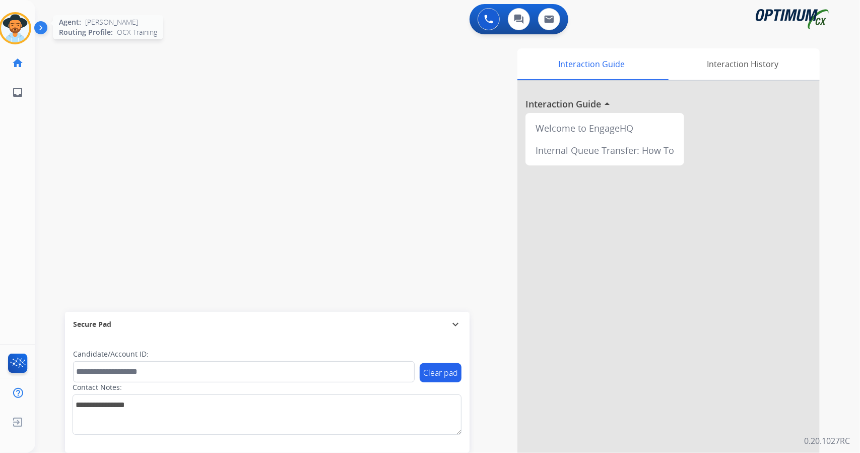
click at [24, 34] on img at bounding box center [15, 28] width 28 height 28
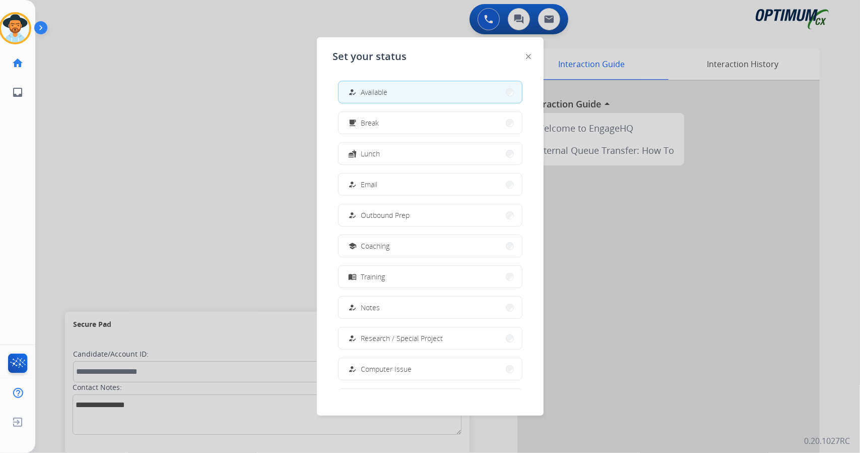
click at [183, 149] on div at bounding box center [430, 226] width 860 height 453
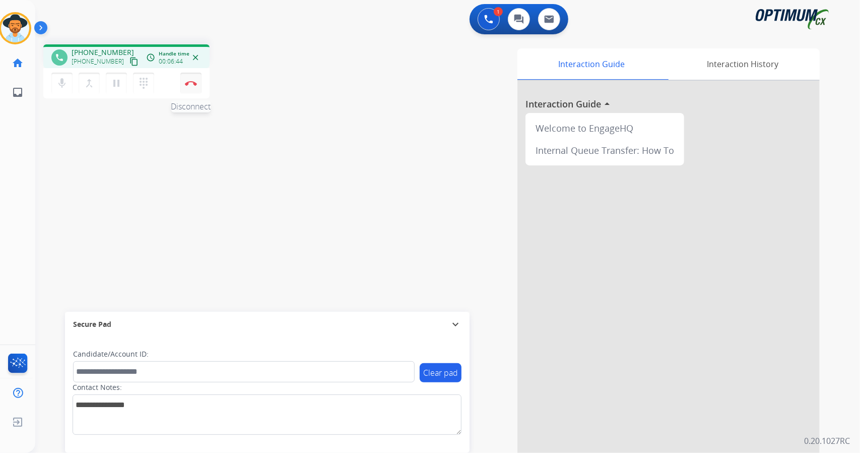
click at [197, 80] on button "Disconnect" at bounding box center [190, 83] width 21 height 21
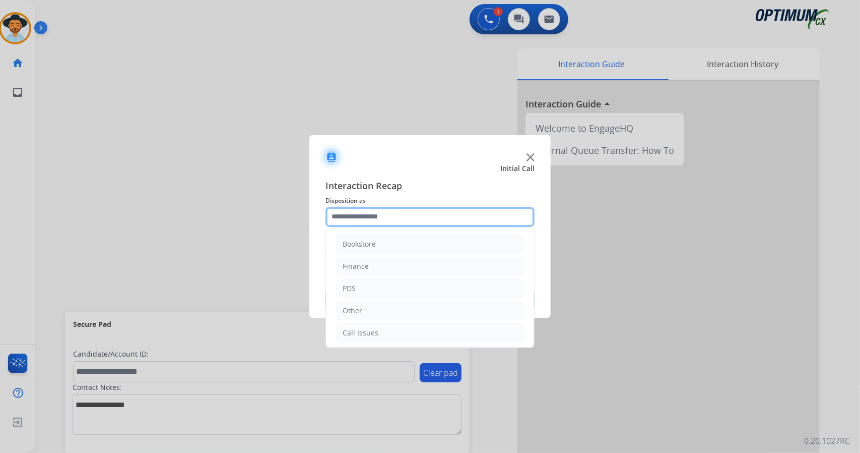
click at [354, 219] on input "text" at bounding box center [430, 217] width 209 height 20
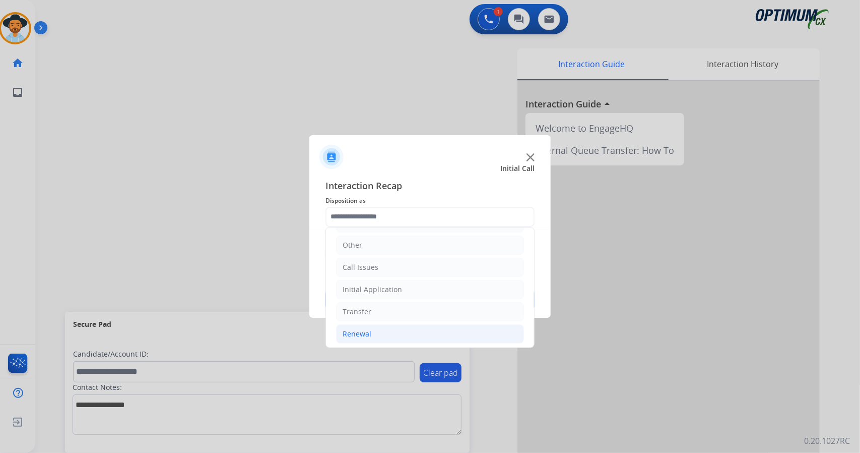
click at [421, 332] on li "Renewal" at bounding box center [430, 333] width 188 height 19
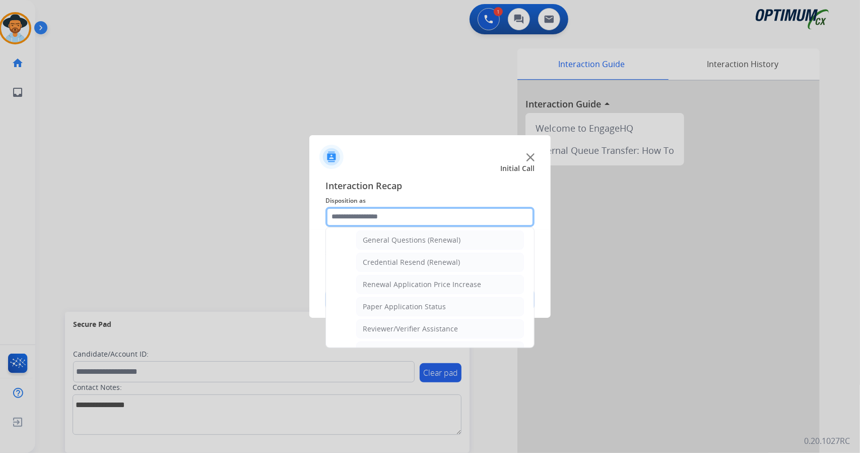
scroll to position [303, 0]
click at [451, 323] on div "Reviewer/Verifier Assistance" at bounding box center [410, 328] width 95 height 10
type input "**********"
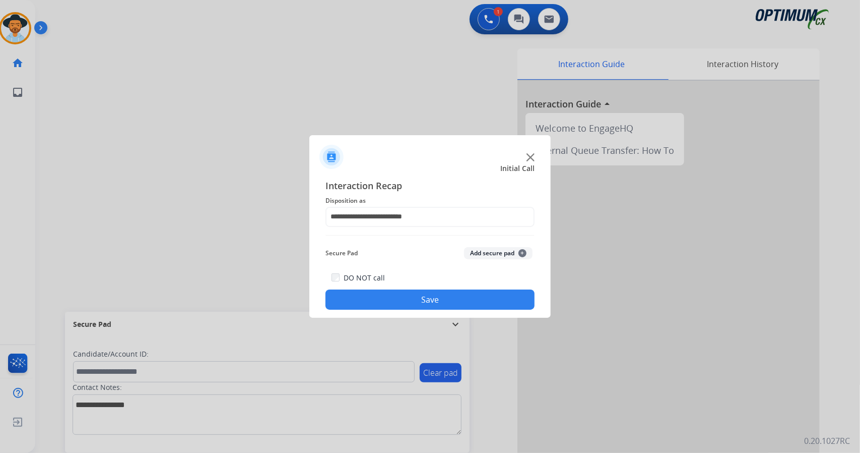
click at [442, 301] on button "Save" at bounding box center [430, 299] width 209 height 20
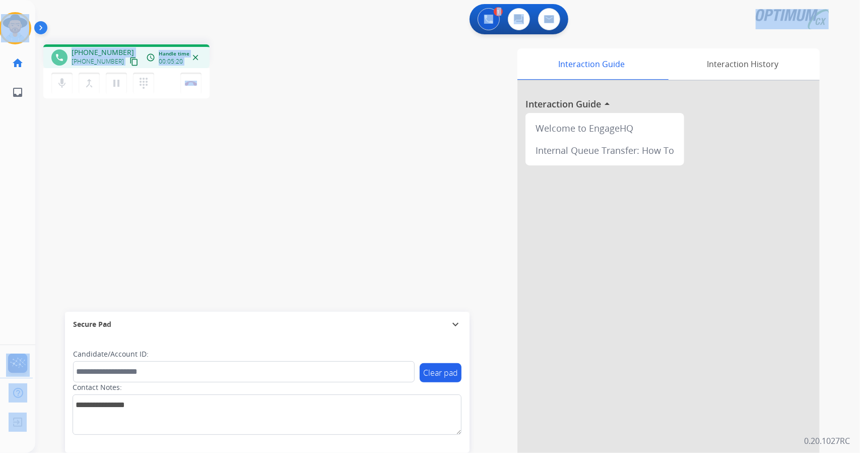
drag, startPoint x: 223, startPoint y: 74, endPoint x: 0, endPoint y: -2, distance: 235.7
click at [0, 0] on html "Outbound call Quit Outbound call Quit Schedule interaction + Add to my list Cus…" at bounding box center [430, 226] width 860 height 453
click at [117, 26] on div "1 Voice Interactions 0 Chat Interactions 0 Email Interactions" at bounding box center [441, 20] width 789 height 32
drag, startPoint x: 3, startPoint y: 4, endPoint x: 302, endPoint y: 184, distance: 349.8
click at [302, 184] on div "Outbound call Quit Outbound call Quit Schedule interaction + Add to my list Cus…" at bounding box center [430, 226] width 860 height 453
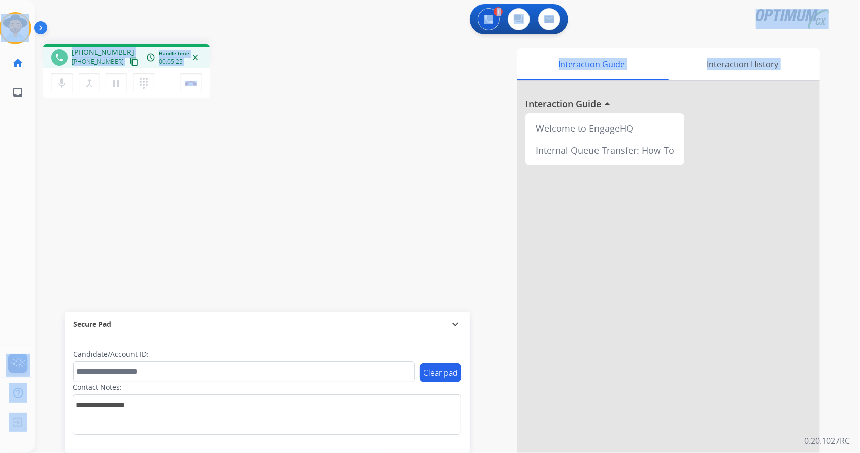
click at [302, 184] on div "phone [PHONE_NUMBER] [PHONE_NUMBER] content_copy access_time Call metrics Queue…" at bounding box center [435, 246] width 801 height 420
drag, startPoint x: 4, startPoint y: 2, endPoint x: 238, endPoint y: 144, distance: 273.8
click at [238, 144] on div "Outbound call Quit Outbound call Quit Schedule interaction + Add to my list Cus…" at bounding box center [430, 226] width 860 height 453
click at [238, 144] on div "phone [PHONE_NUMBER] [PHONE_NUMBER] content_copy access_time Call metrics Queue…" at bounding box center [435, 246] width 801 height 420
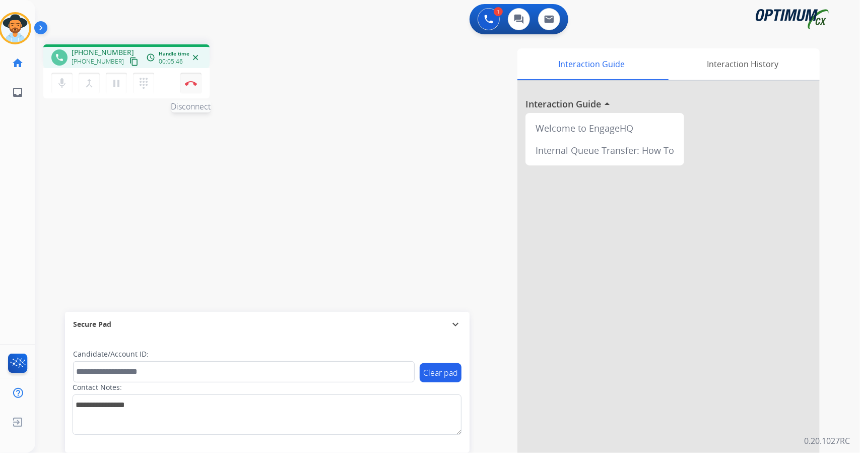
click at [199, 78] on button "Disconnect" at bounding box center [190, 83] width 21 height 21
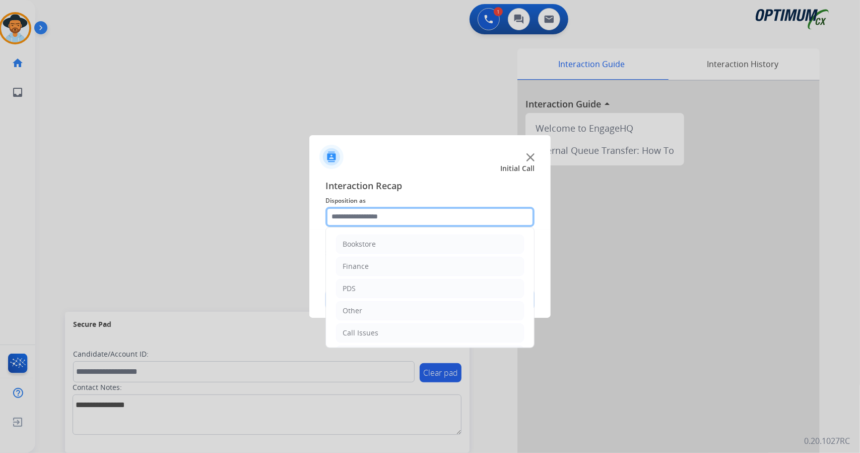
click at [387, 226] on div "Bookstore Finance PDS Other Call Issues Initial Application Transfer Renewal" at bounding box center [430, 217] width 209 height 20
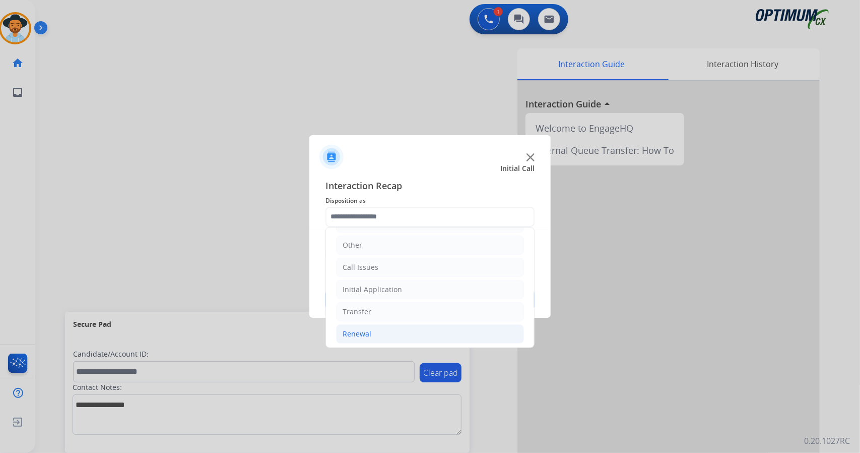
click at [428, 332] on li "Renewal" at bounding box center [430, 333] width 188 height 19
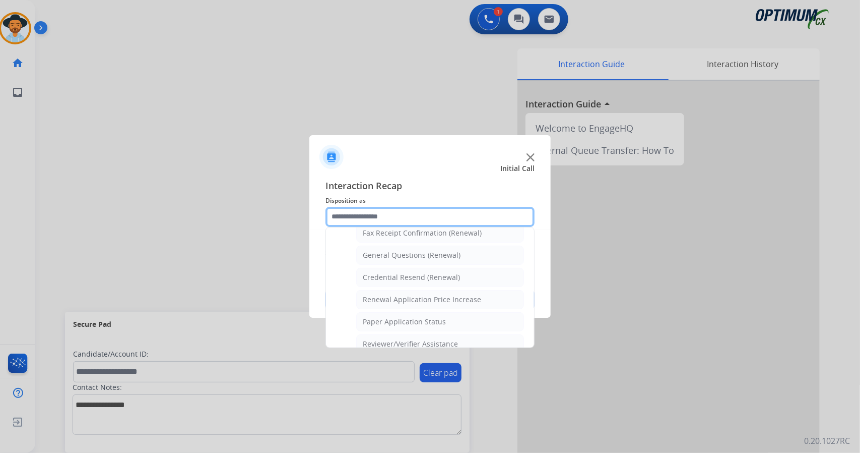
scroll to position [381, 0]
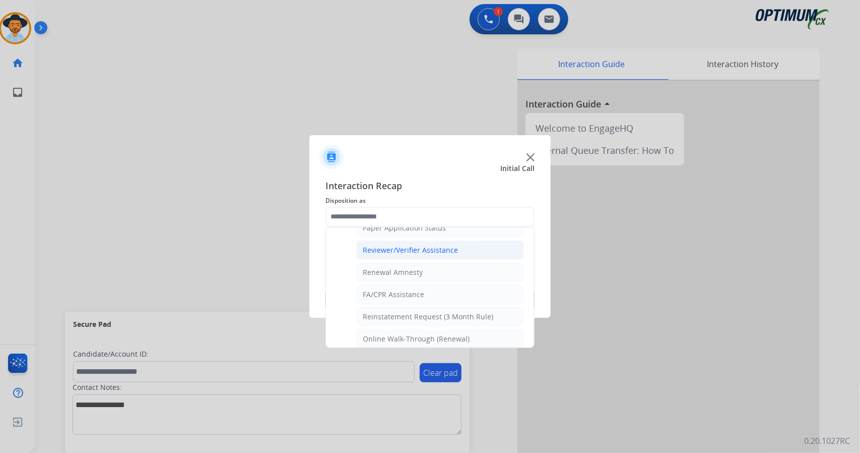
click at [426, 245] on div "Reviewer/Verifier Assistance" at bounding box center [410, 250] width 95 height 10
type input "**********"
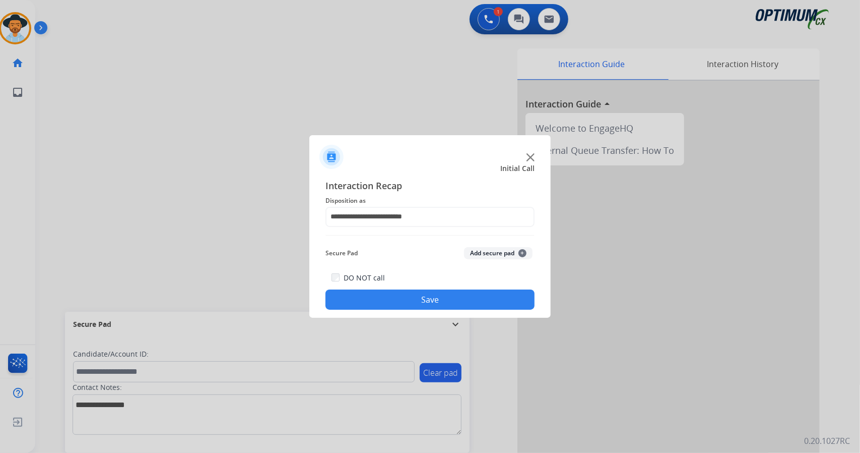
click at [434, 302] on button "Save" at bounding box center [430, 299] width 209 height 20
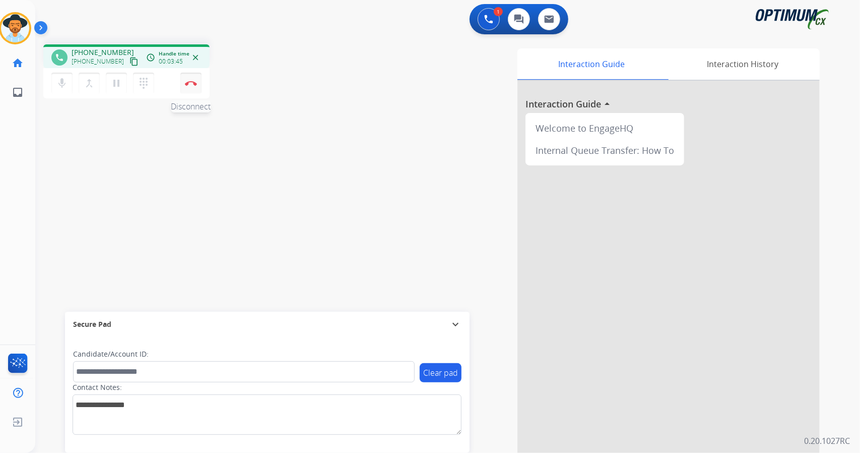
click at [201, 92] on button "Disconnect" at bounding box center [190, 83] width 21 height 21
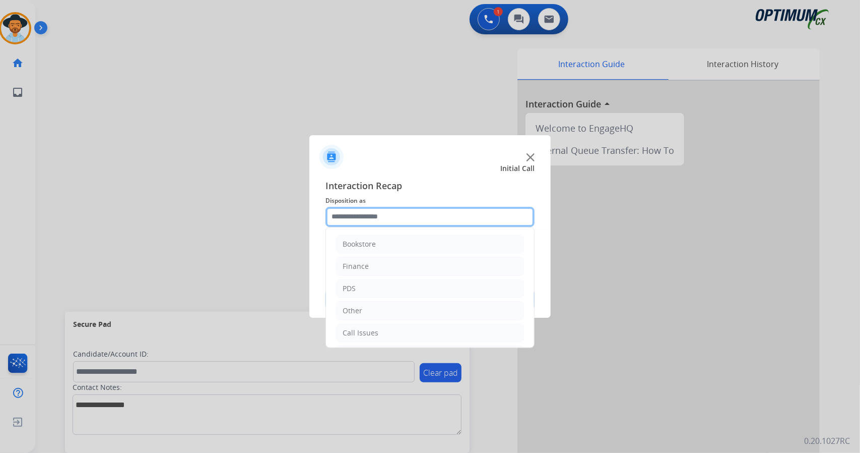
click at [386, 214] on input "text" at bounding box center [430, 217] width 209 height 20
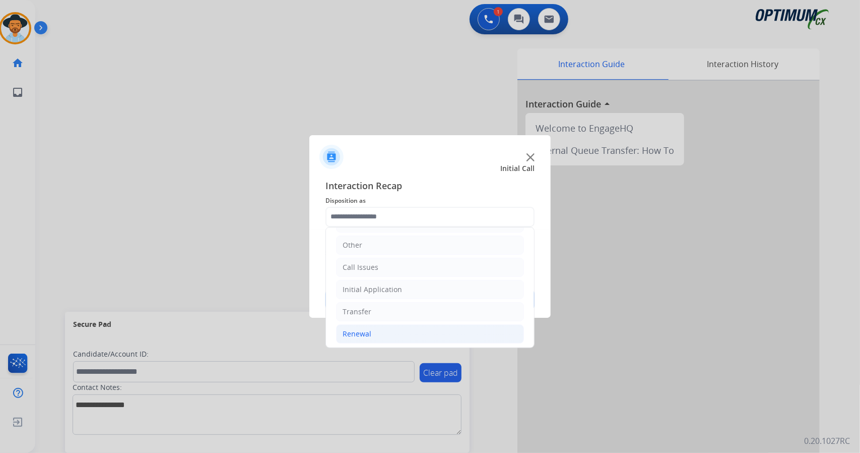
click at [394, 330] on li "Renewal" at bounding box center [430, 333] width 188 height 19
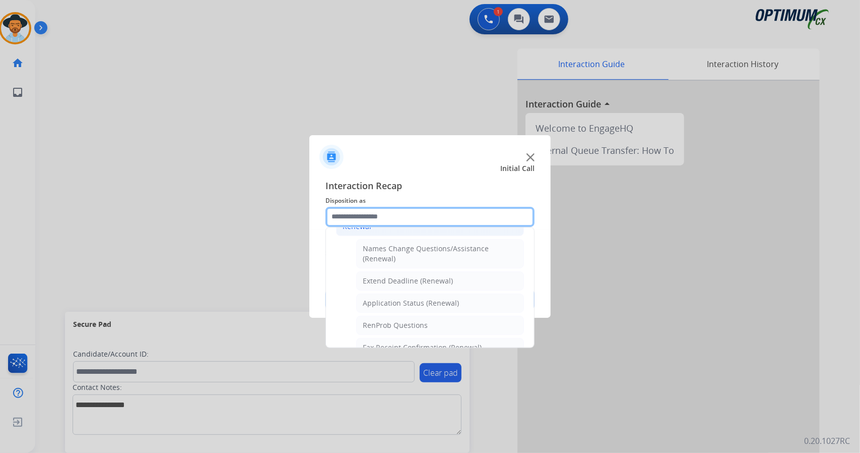
scroll to position [381, 0]
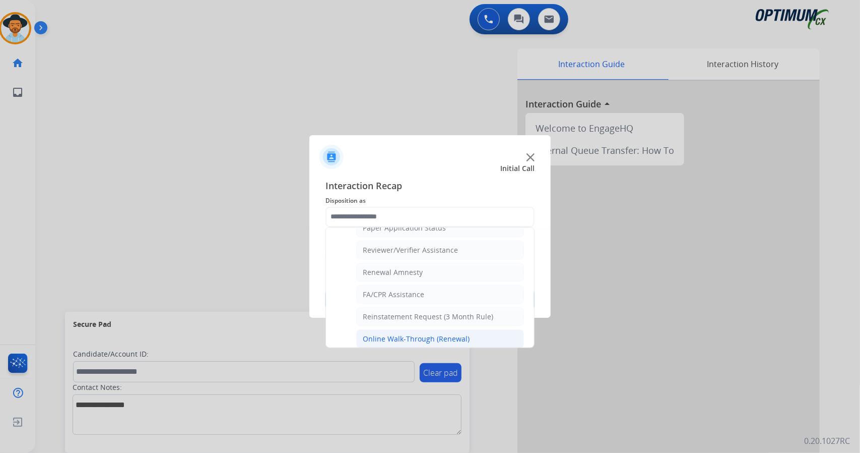
click at [416, 334] on div "Online Walk-Through (Renewal)" at bounding box center [416, 339] width 107 height 10
type input "**********"
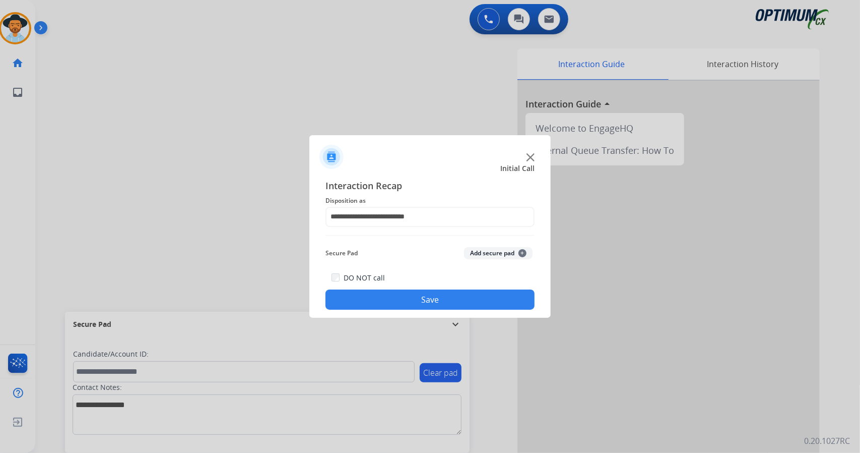
click at [454, 301] on button "Save" at bounding box center [430, 299] width 209 height 20
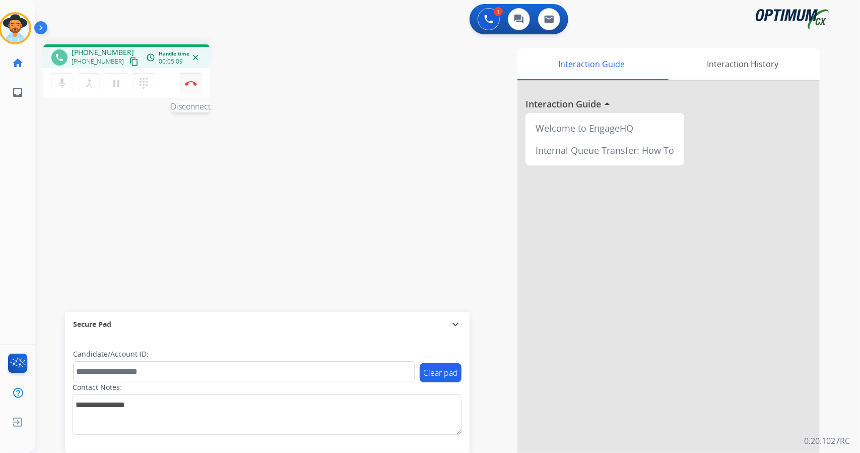
click at [186, 90] on button "Disconnect" at bounding box center [190, 83] width 21 height 21
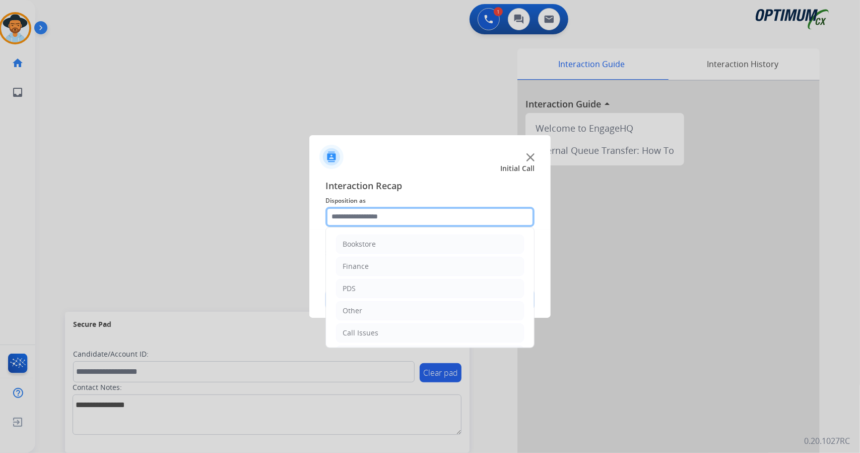
click at [418, 208] on input "text" at bounding box center [430, 217] width 209 height 20
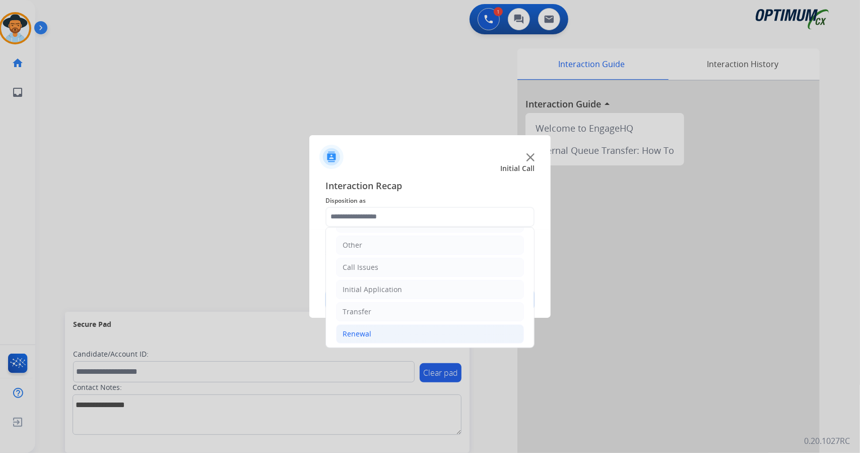
click at [401, 324] on li "Renewal" at bounding box center [430, 333] width 188 height 19
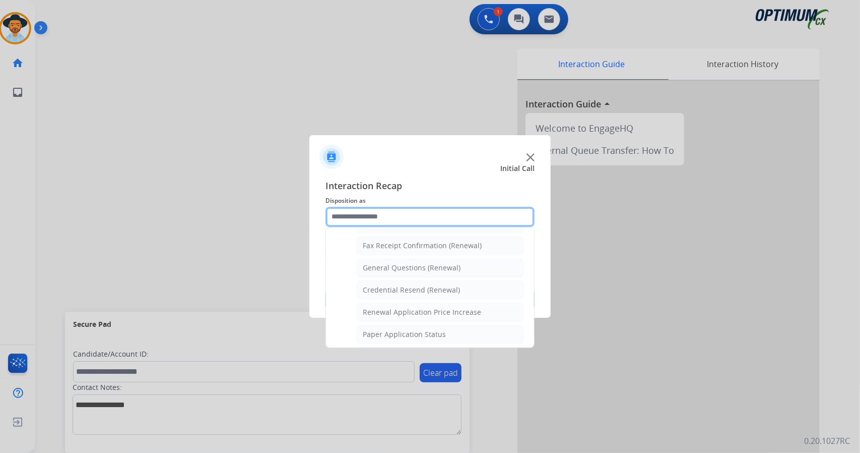
scroll to position [381, 0]
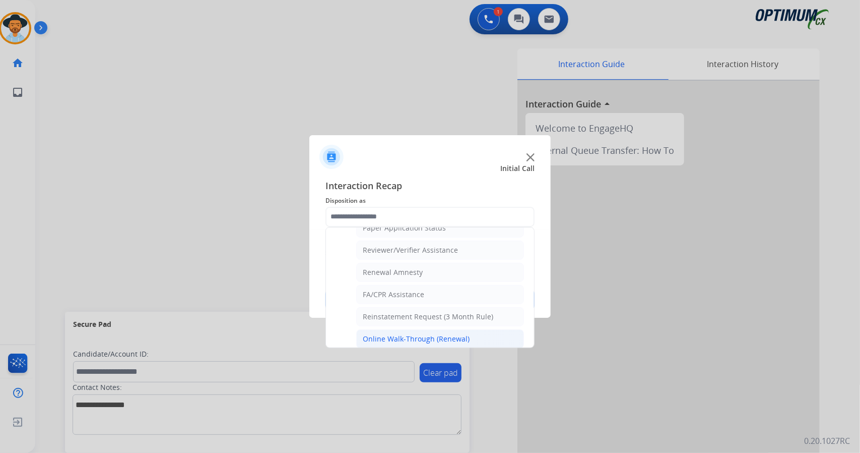
click at [411, 334] on div "Online Walk-Through (Renewal)" at bounding box center [416, 339] width 107 height 10
type input "**********"
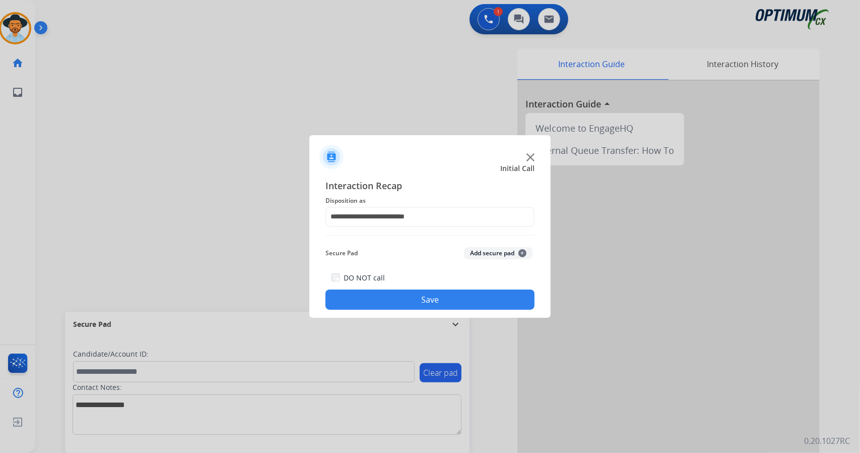
click at [399, 298] on button "Save" at bounding box center [430, 299] width 209 height 20
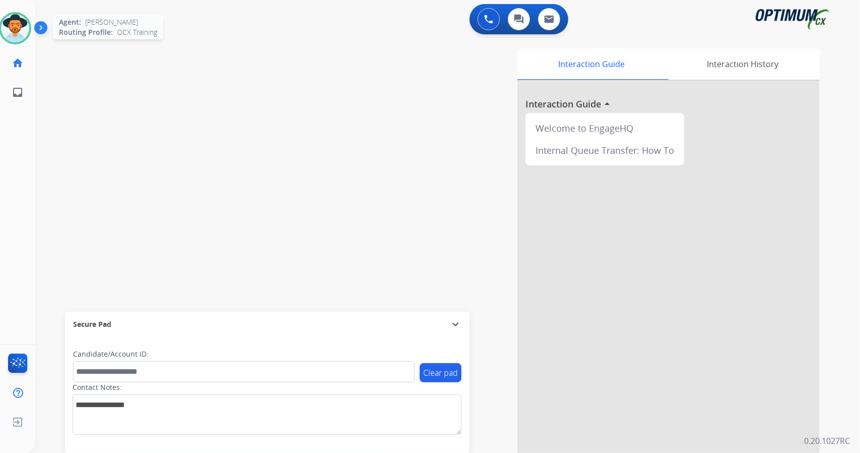
click at [12, 22] on img at bounding box center [15, 28] width 28 height 28
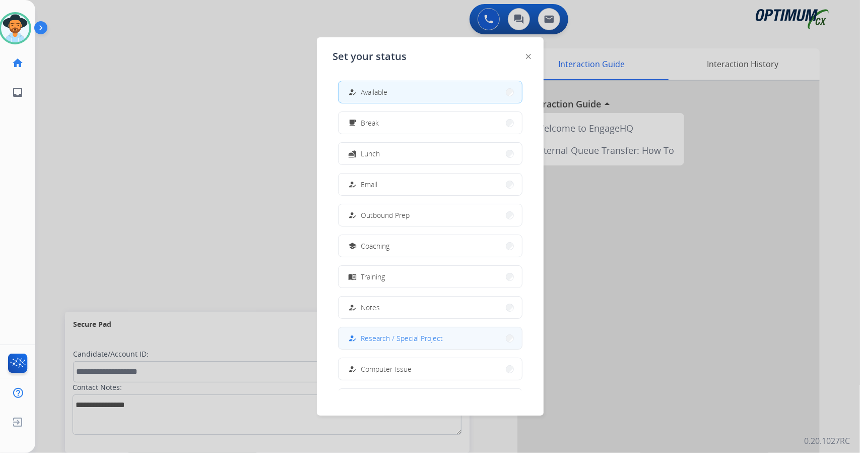
scroll to position [95, 0]
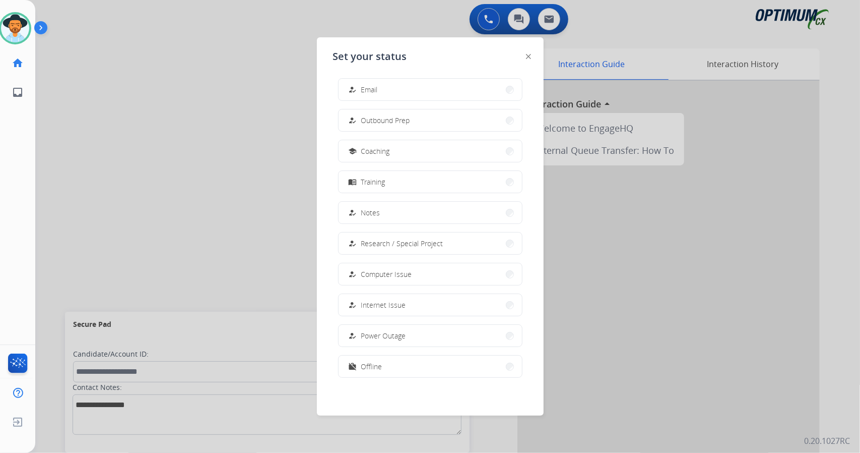
click at [301, 225] on div at bounding box center [430, 226] width 860 height 453
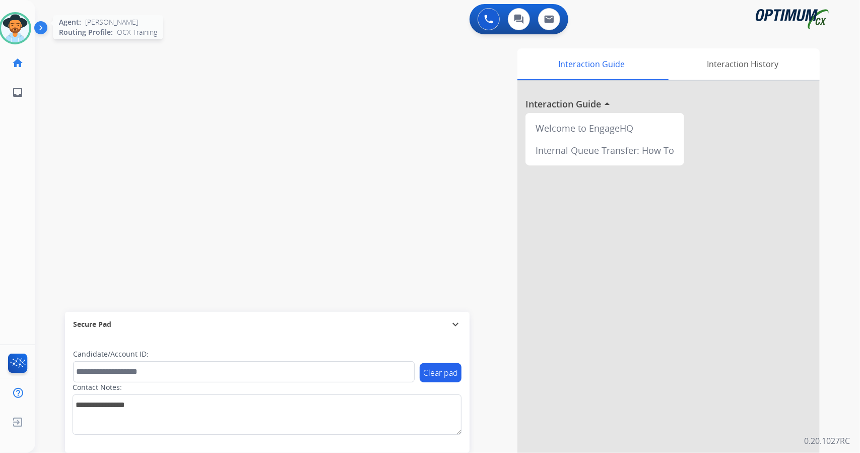
click at [8, 33] on img at bounding box center [15, 28] width 28 height 28
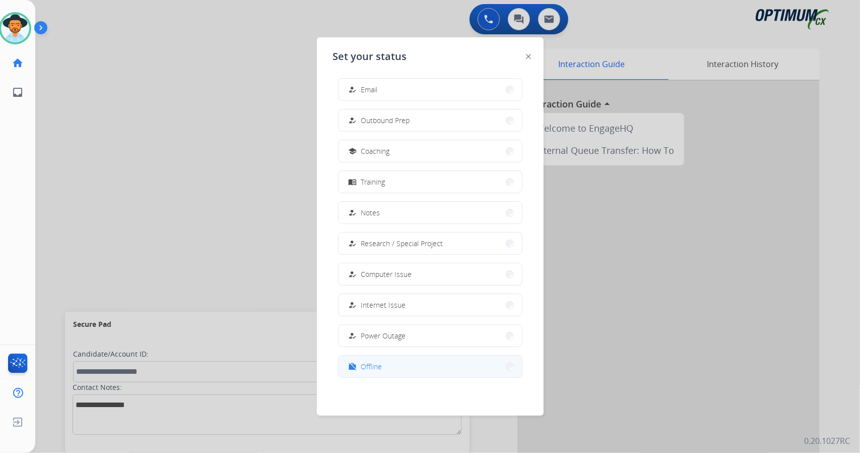
click at [383, 363] on button "work_off Offline" at bounding box center [430, 366] width 183 height 22
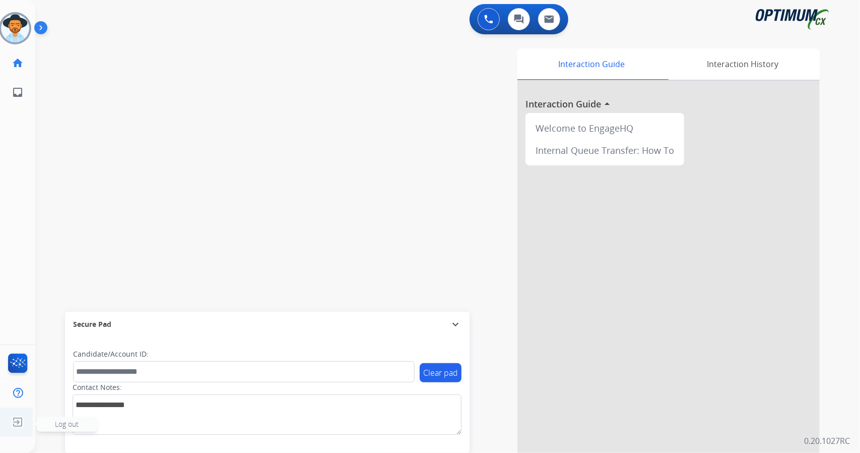
click at [15, 418] on img at bounding box center [18, 421] width 18 height 19
